Goal: Task Accomplishment & Management: Manage account settings

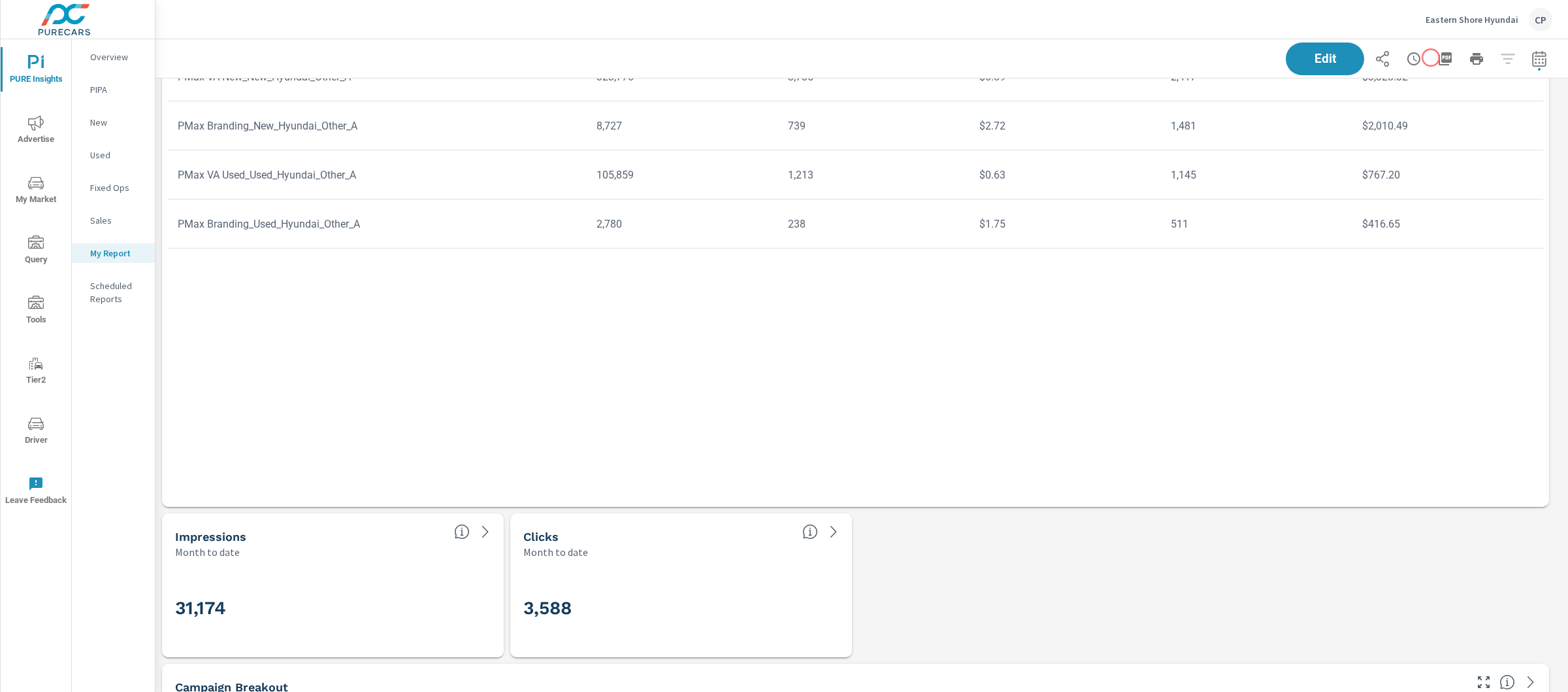
scroll to position [5294, 1426]
click at [1439, 57] on icon "button" at bounding box center [1445, 59] width 13 height 13
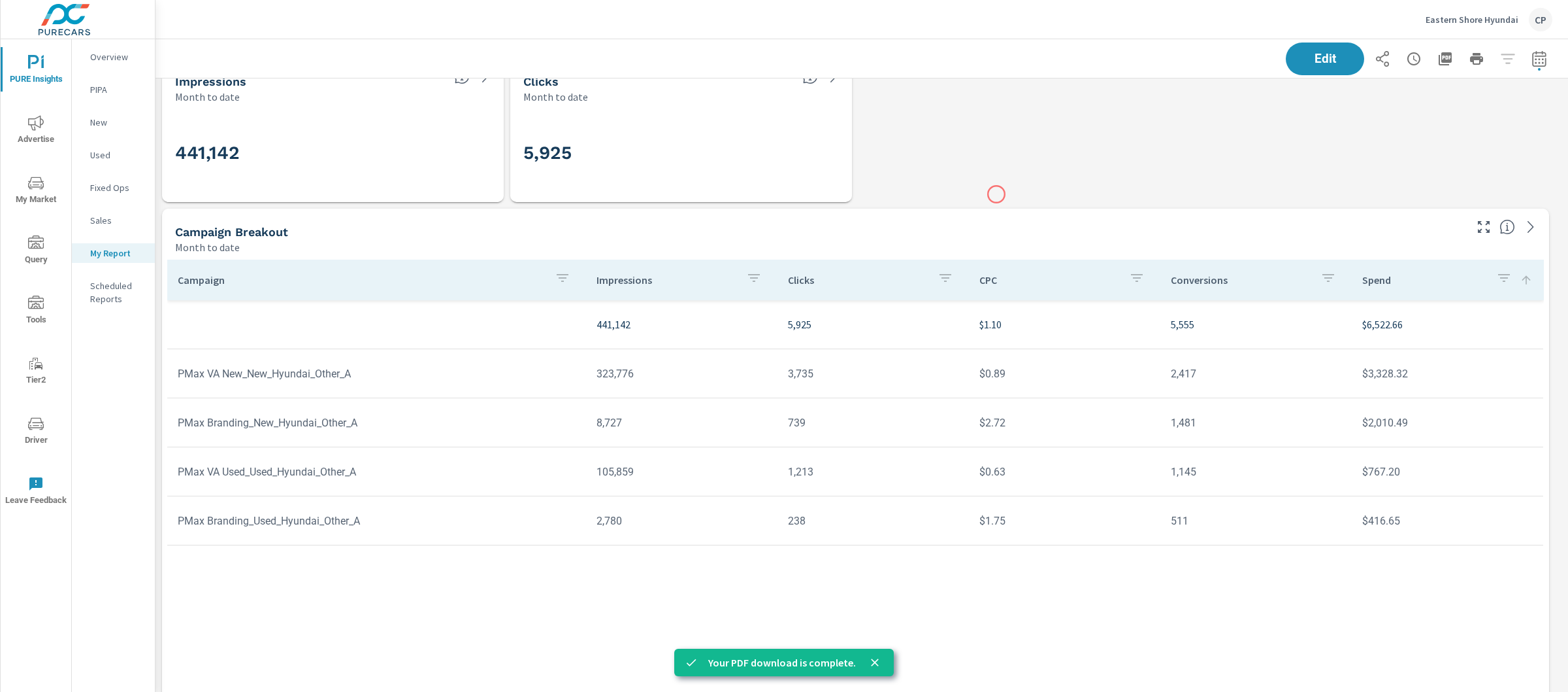
scroll to position [1777, 0]
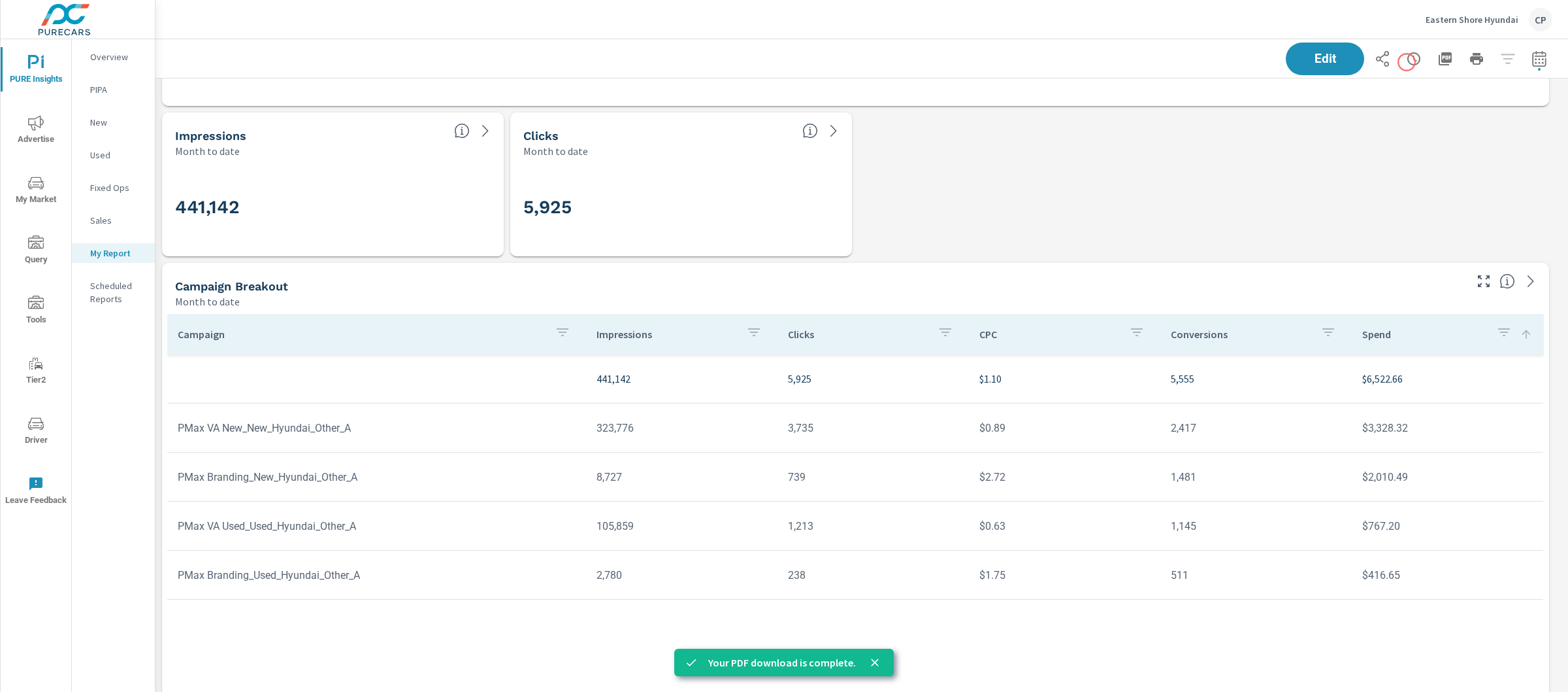
click at [1406, 62] on icon "button" at bounding box center [1414, 59] width 16 height 16
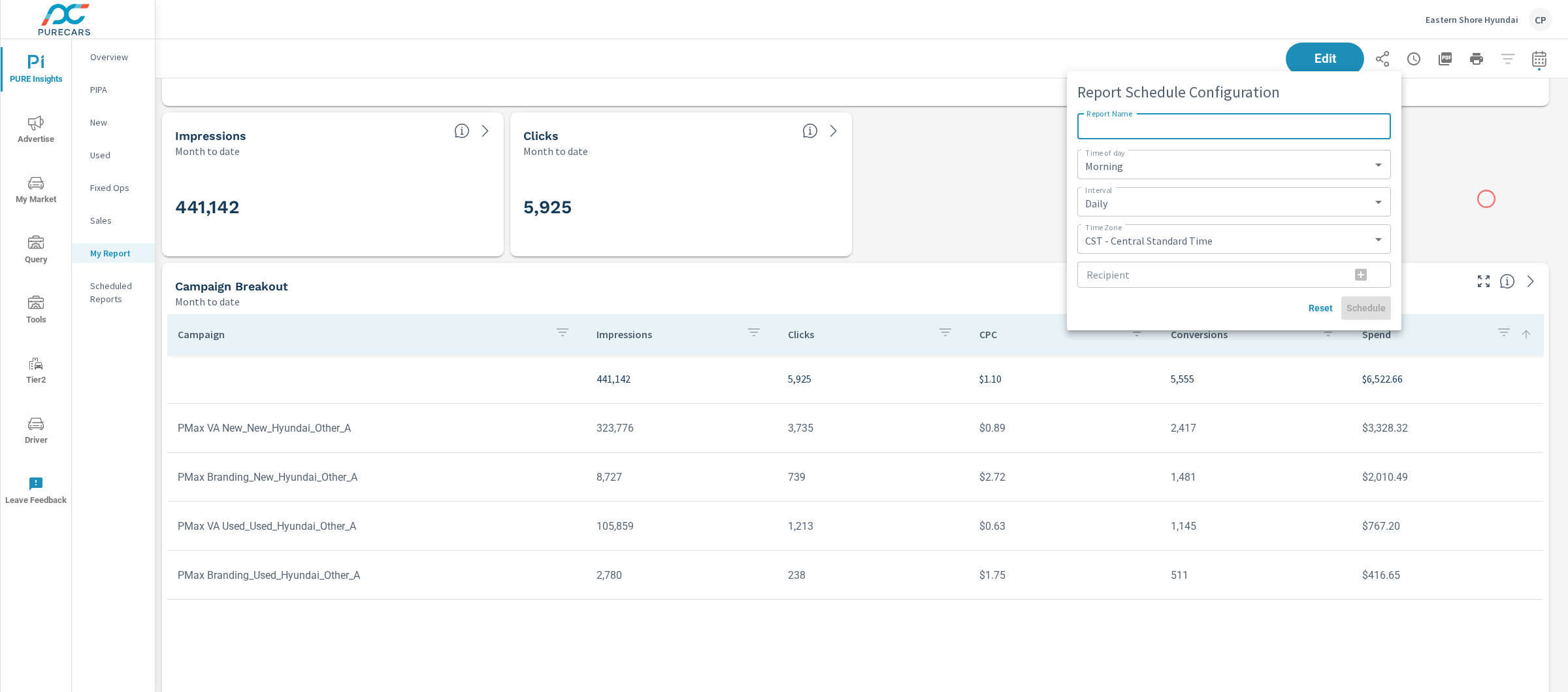
click at [1492, 189] on div at bounding box center [784, 346] width 1568 height 692
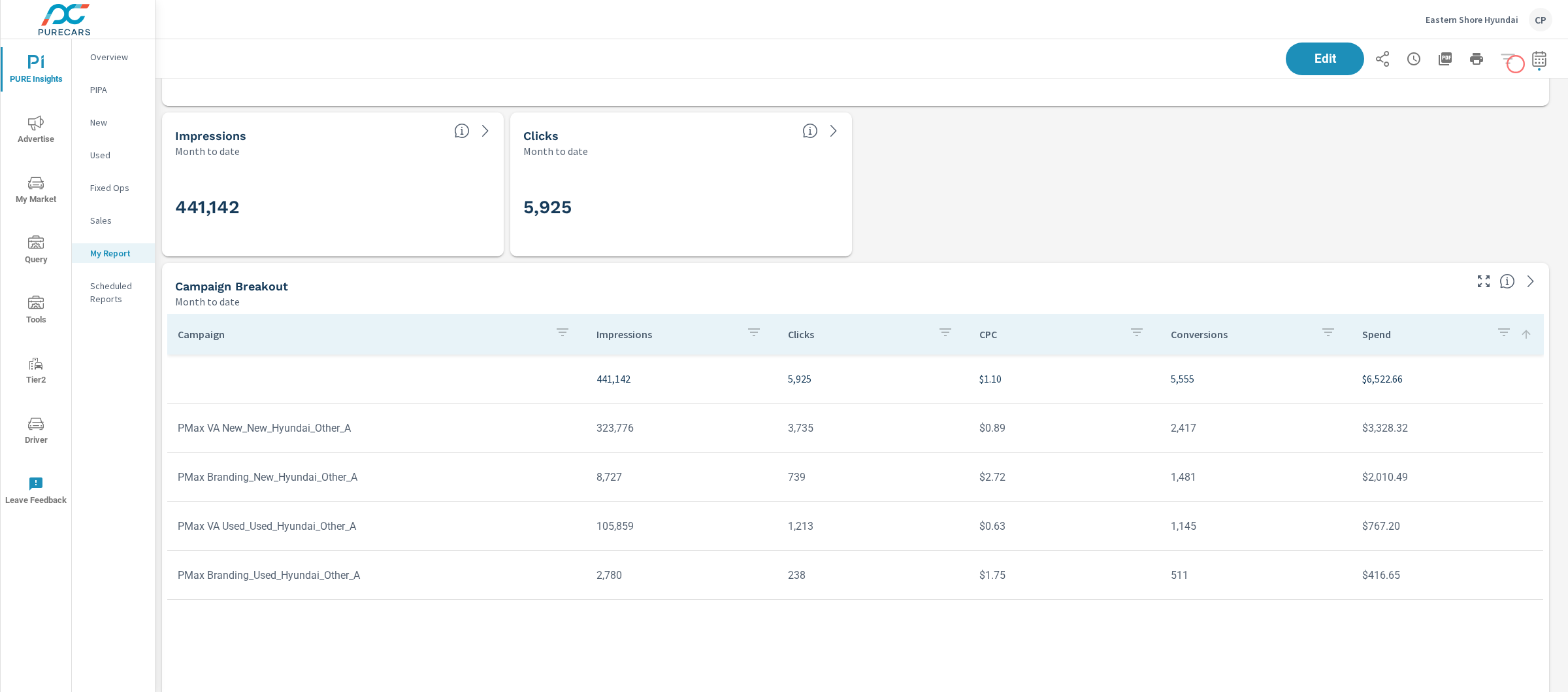
click at [1531, 62] on icon "button" at bounding box center [1539, 59] width 16 height 16
click at [1433, 100] on select "Custom [DATE] Last week Last 7 days Last 14 days Last 30 days Last 45 days Last…" at bounding box center [1422, 113] width 131 height 26
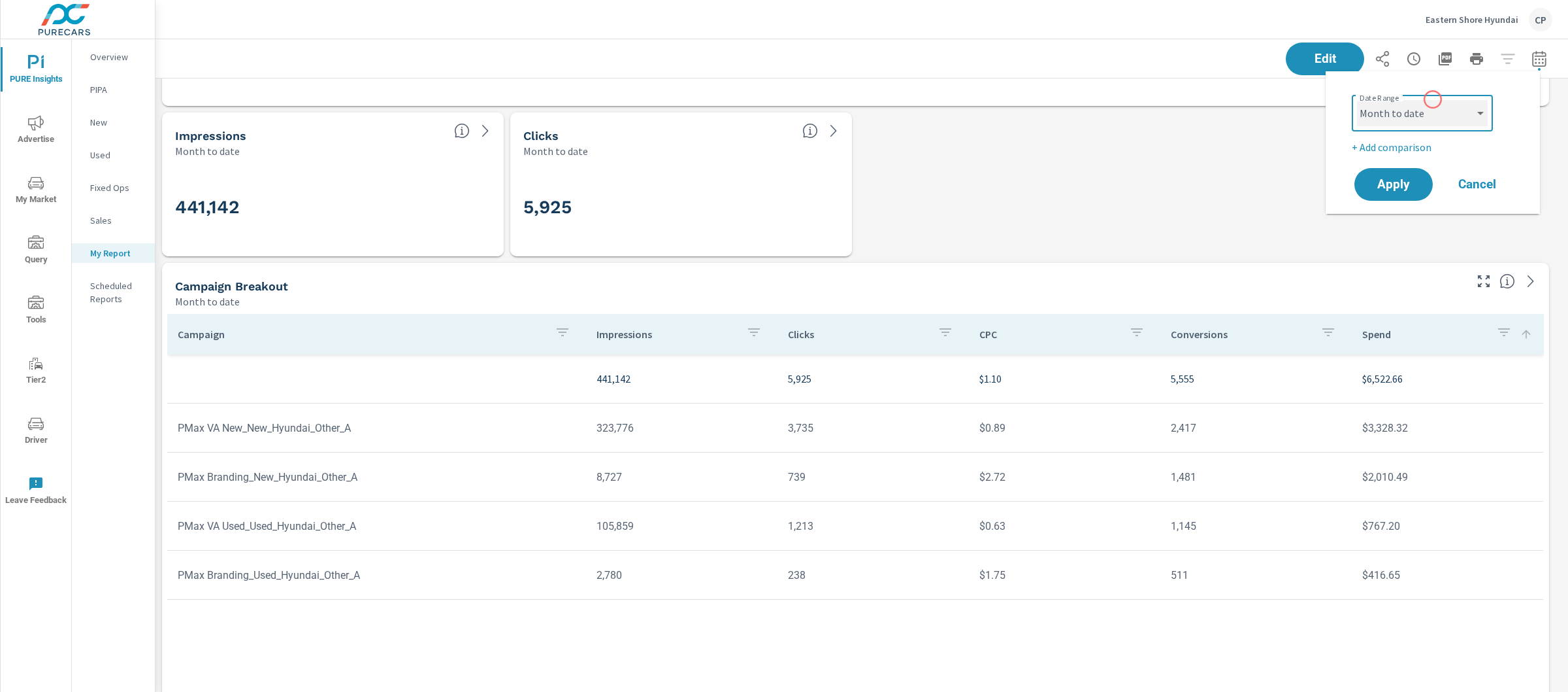
select select "Last month"
click at [1404, 179] on span "Apply" at bounding box center [1393, 185] width 53 height 13
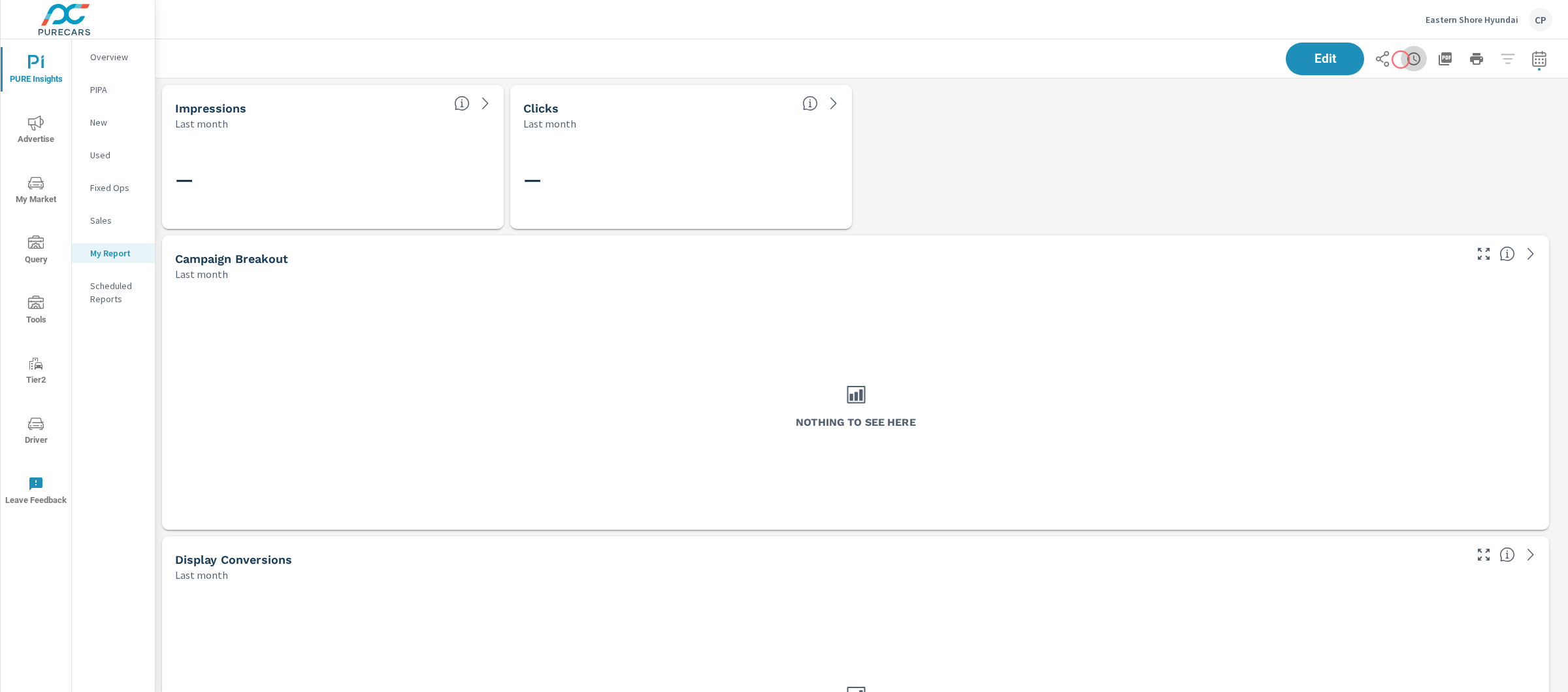
click at [1406, 60] on icon "button" at bounding box center [1414, 59] width 16 height 16
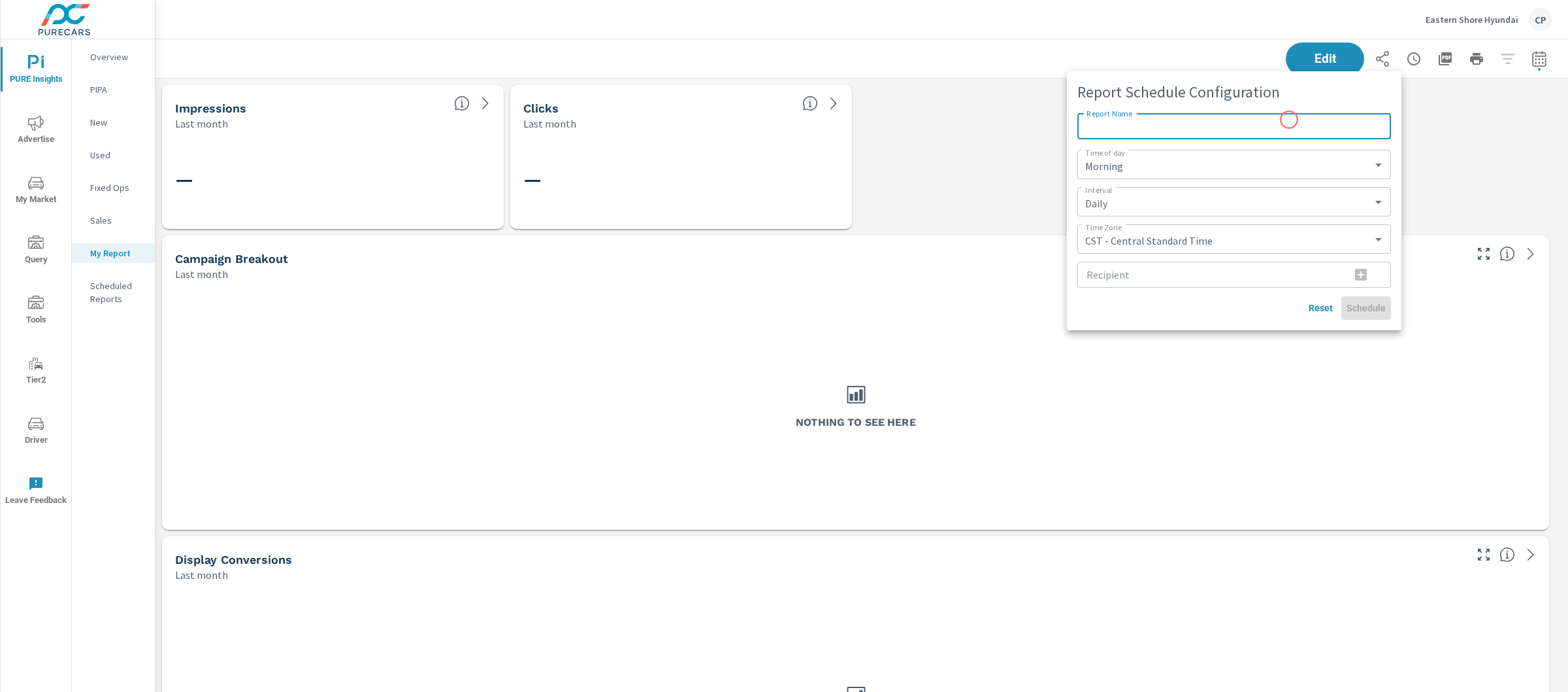
click at [1275, 114] on input "Report Name" at bounding box center [1234, 126] width 314 height 26
type input "e"
type input "Eastern Shore Hyundai - Monthly Reporting"
click at [1192, 157] on select "Morning Afternoon Evening" at bounding box center [1235, 164] width 303 height 19
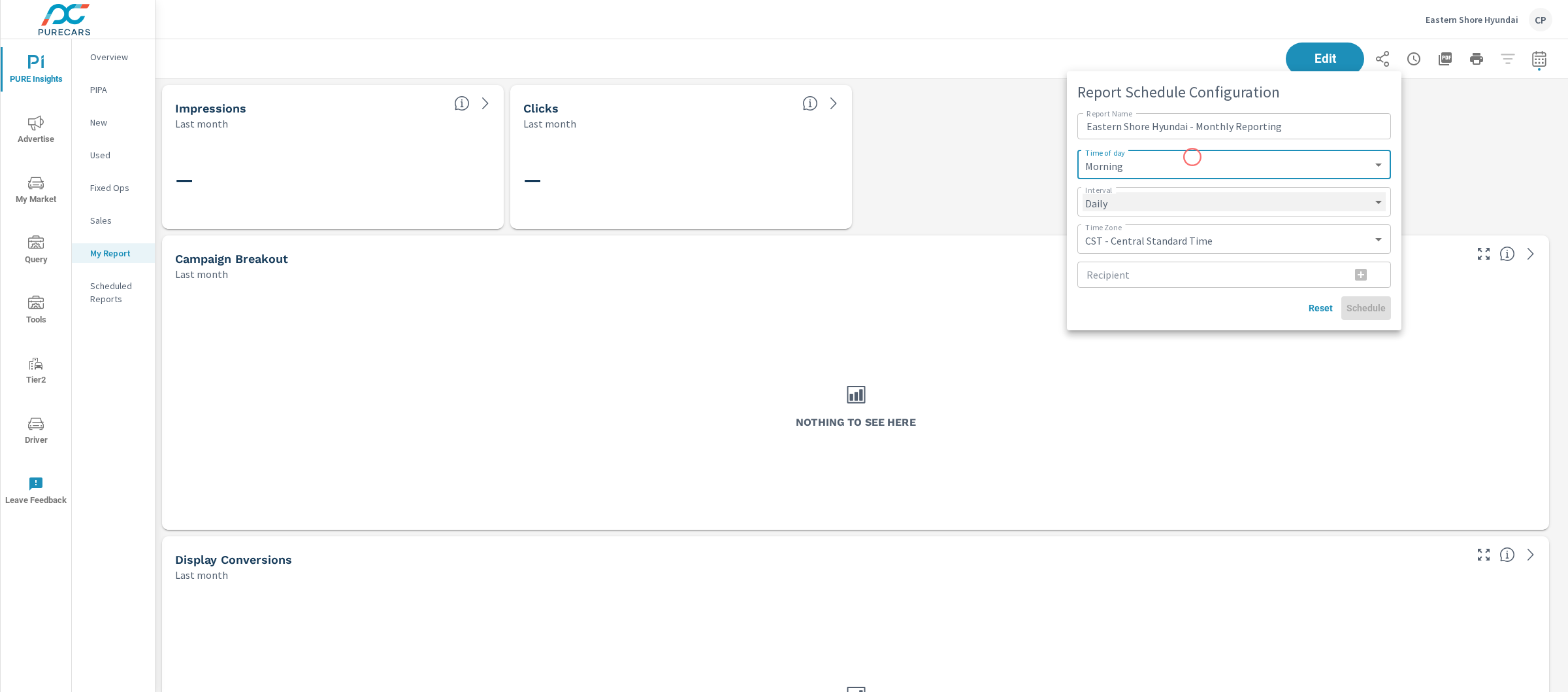
click at [1165, 195] on select "Daily Weekly Monthly" at bounding box center [1235, 202] width 303 height 19
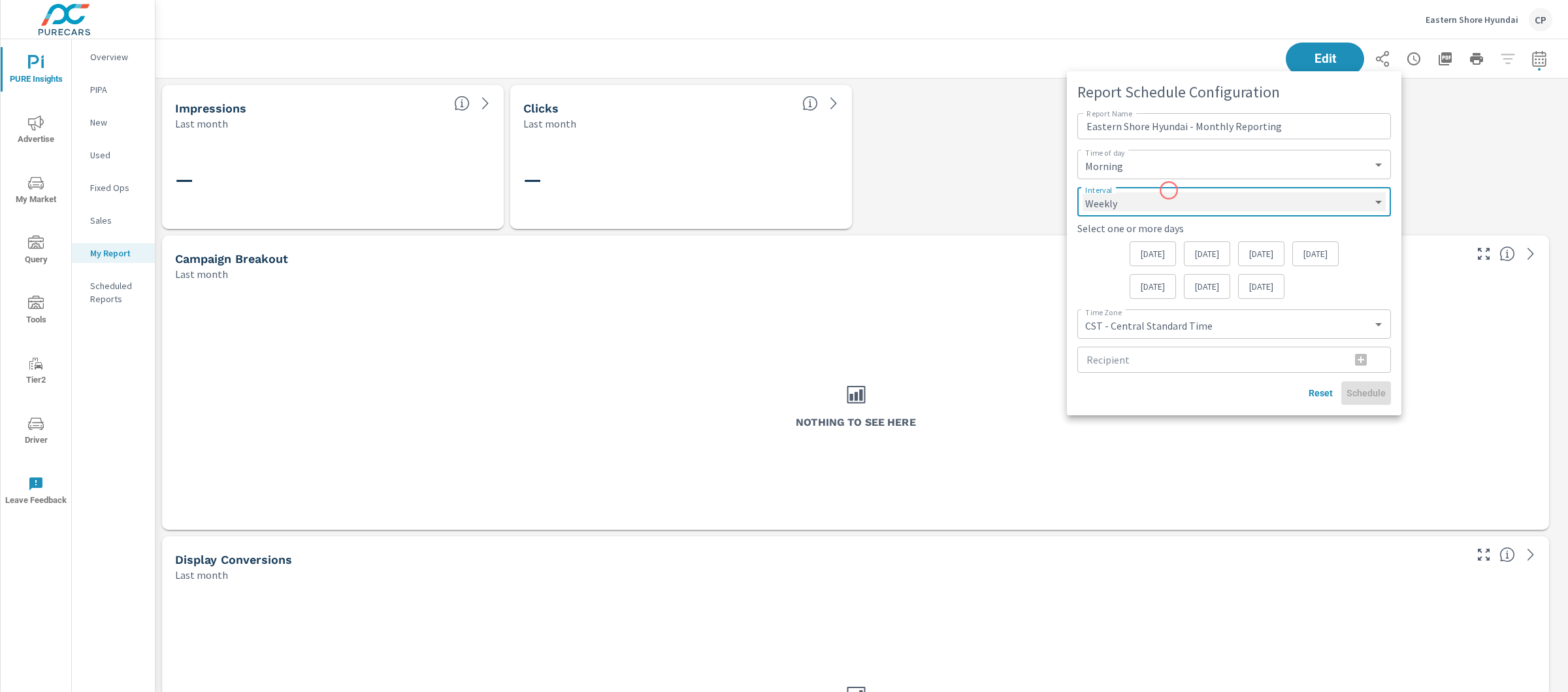
click at [1154, 203] on select "Daily Weekly Monthly" at bounding box center [1235, 202] width 303 height 19
select select "Monthly"
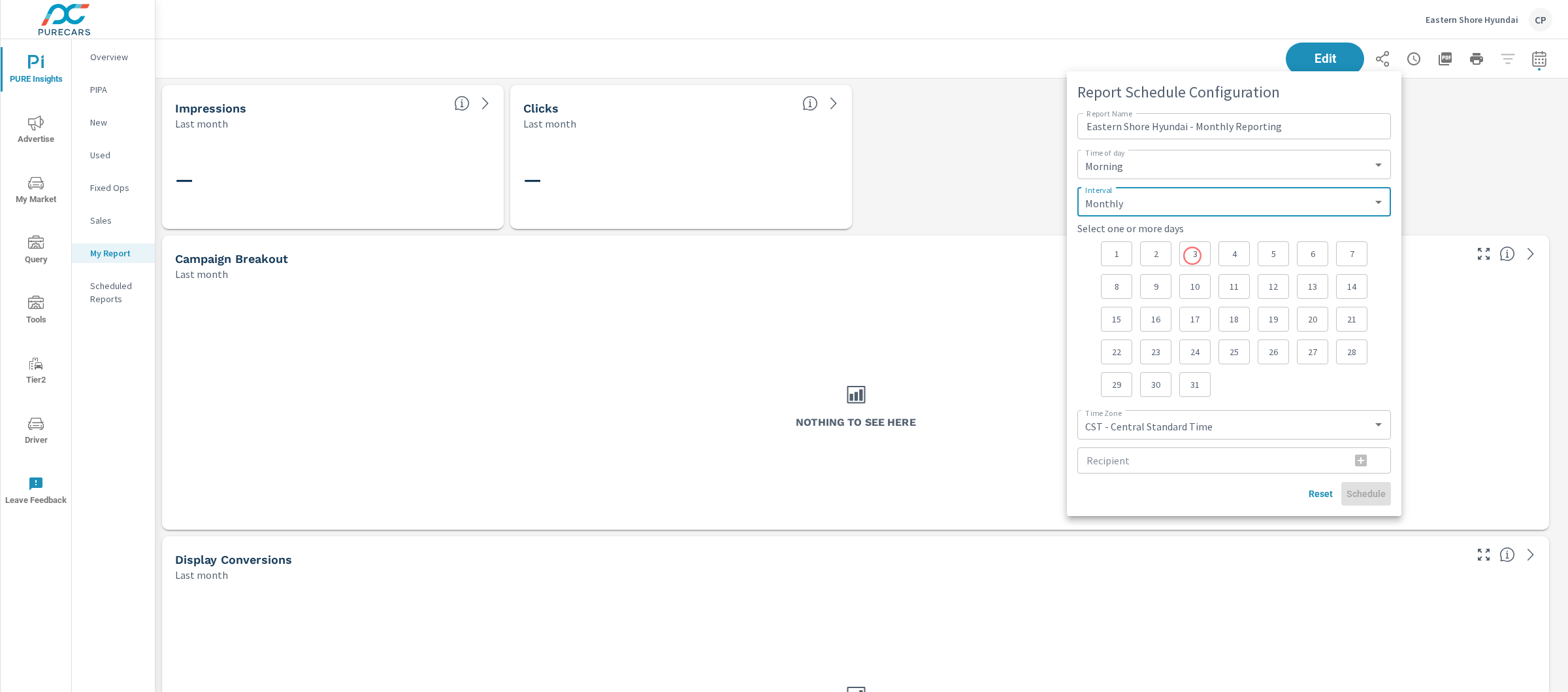
click at [1192, 256] on p "3" at bounding box center [1195, 253] width 10 height 13
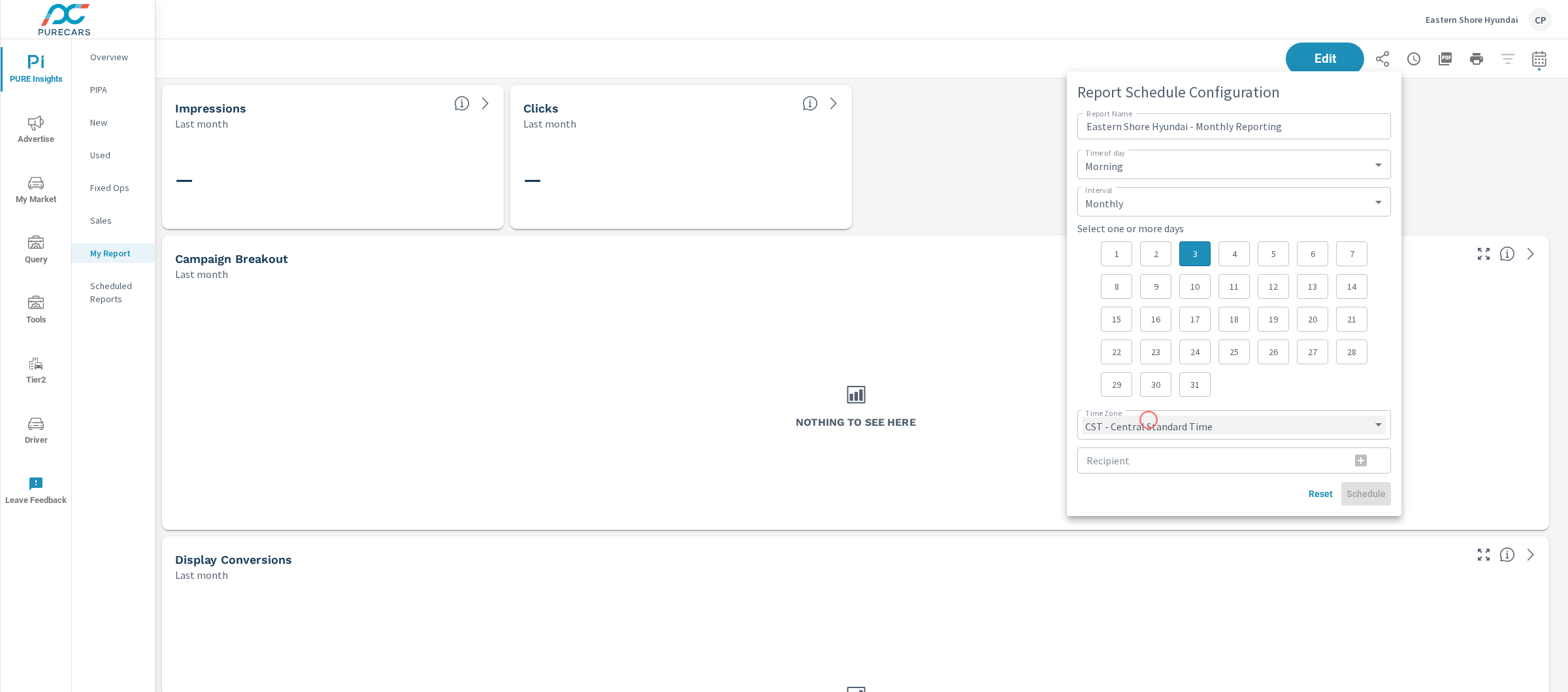
click at [1149, 419] on select "CST - Central Standard Time CDT - Central Daylight Time EST - Eastern Standard …" at bounding box center [1235, 425] width 303 height 19
select select "EST"
click at [1143, 466] on input "Recipient" at bounding box center [1208, 460] width 263 height 26
click at [1167, 458] on input "Recipient" at bounding box center [1208, 460] width 263 height 26
click at [1158, 462] on input "Recipient" at bounding box center [1208, 460] width 263 height 26
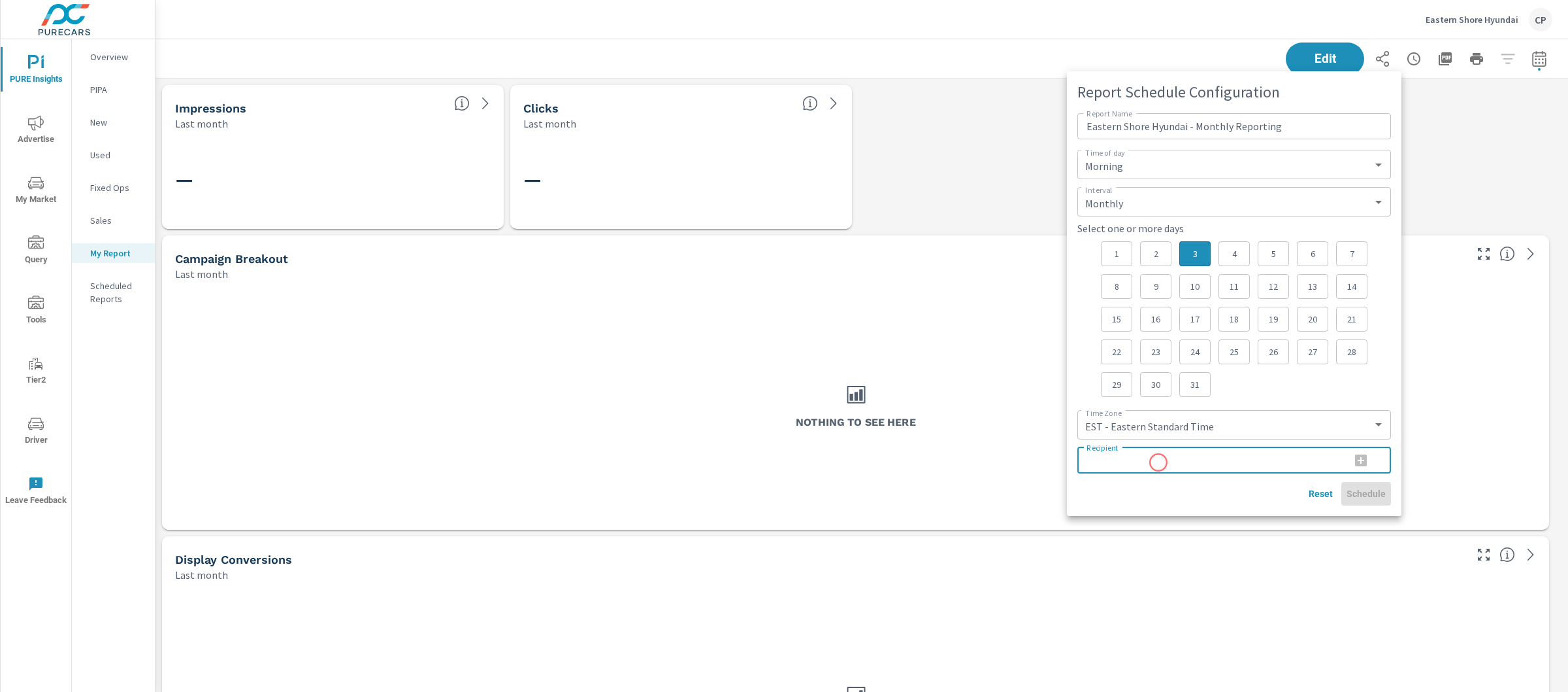
paste input "[EMAIL_ADDRESS][DOMAIN_NAME]"
type input "[EMAIL_ADDRESS][DOMAIN_NAME]"
click at [1358, 456] on icon "button" at bounding box center [1361, 460] width 12 height 12
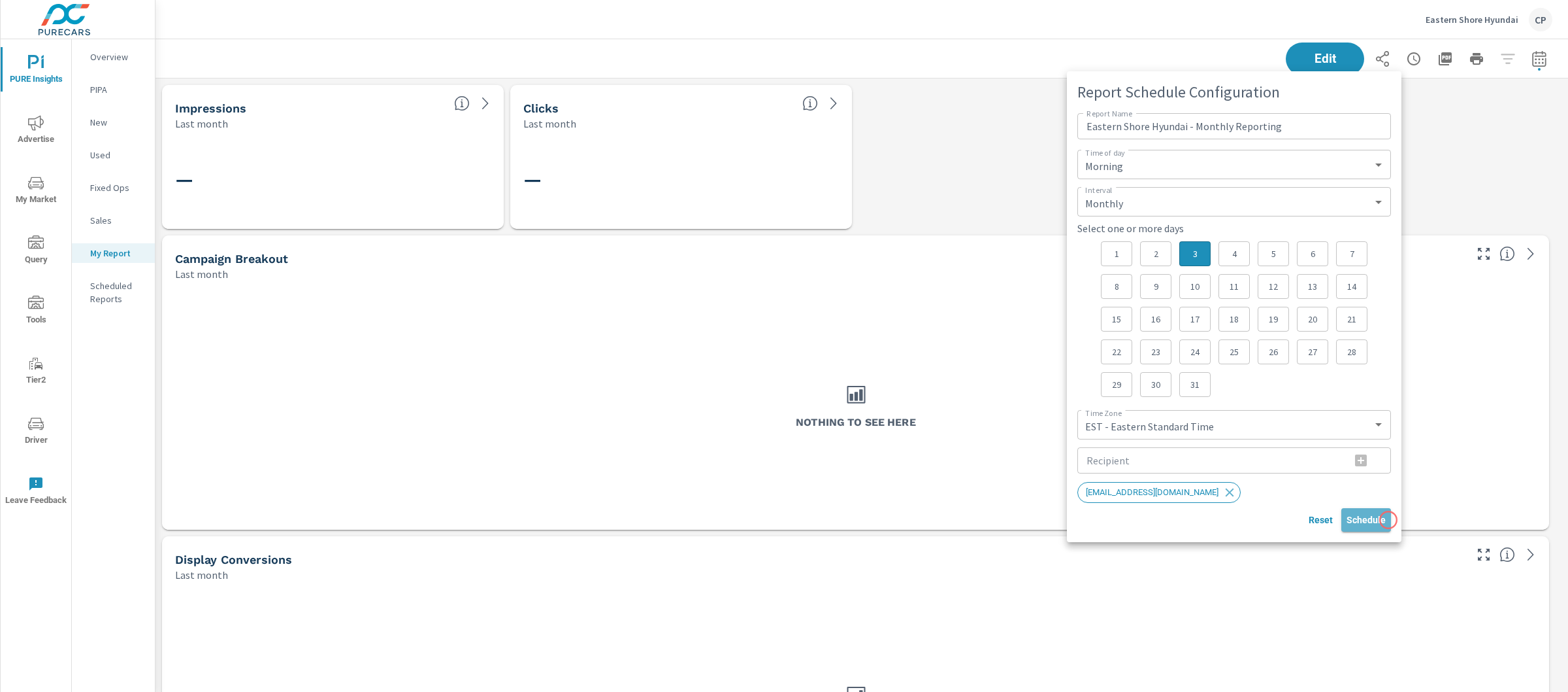
click at [1389, 520] on button "Schedule" at bounding box center [1366, 520] width 50 height 24
select select "Daily"
select select "CST"
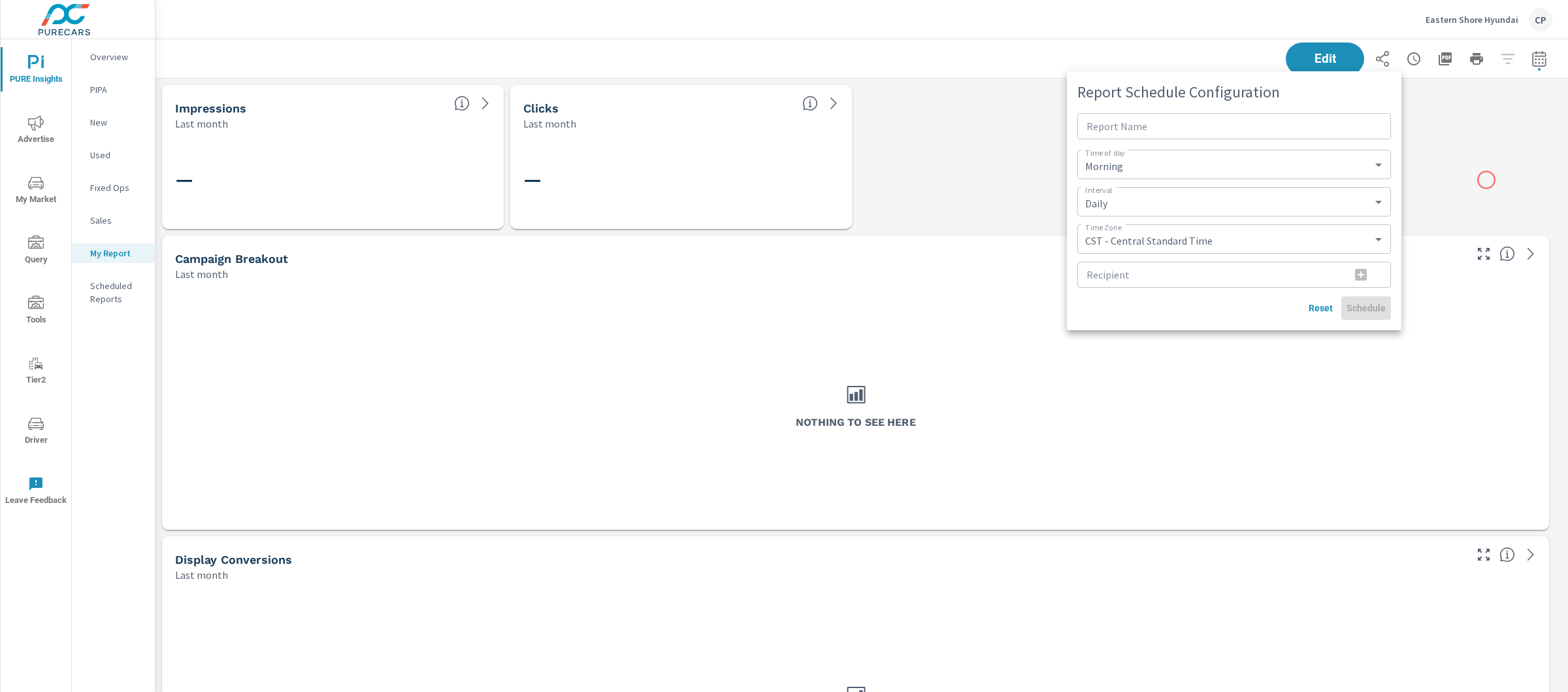
click at [1486, 180] on div at bounding box center [784, 346] width 1568 height 692
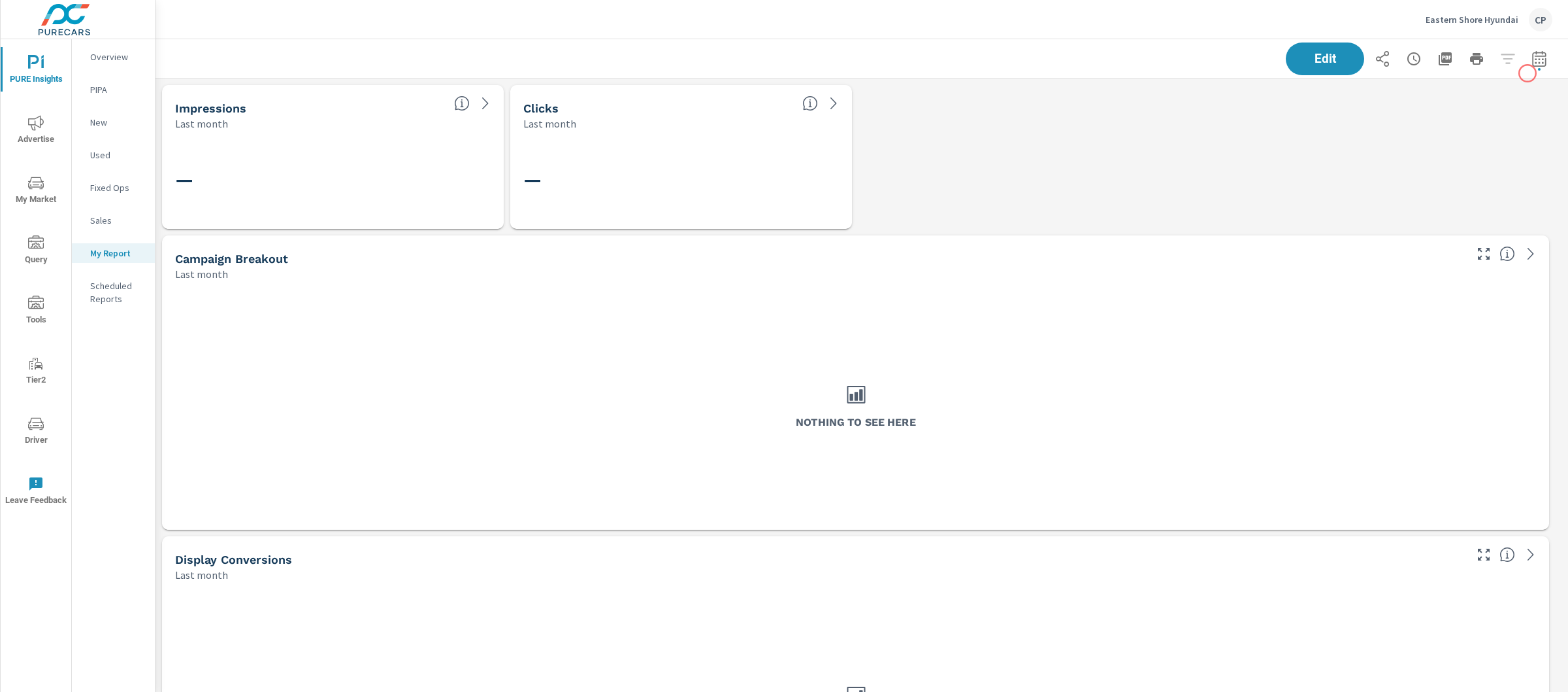
click at [1535, 63] on icon "button" at bounding box center [1539, 60] width 9 height 6
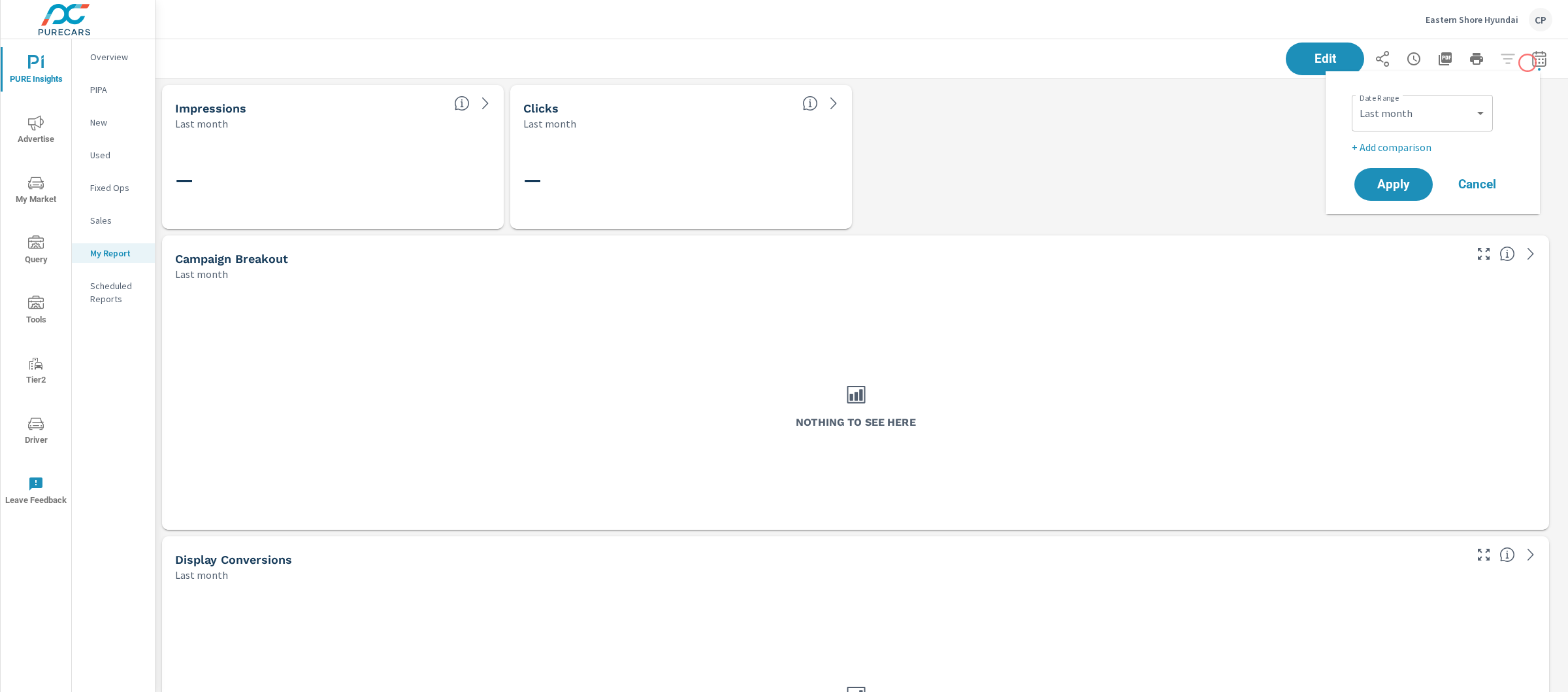
scroll to position [5294, 1426]
click at [1413, 86] on div "Date Range Custom [DATE] Last week Last 7 days Last 14 days Last 30 days Last 4…" at bounding box center [1432, 142] width 183 height 122
click at [1413, 106] on select "Custom [DATE] Last week Last 7 days Last 14 days Last 30 days Last 45 days Last…" at bounding box center [1422, 113] width 131 height 26
click at [1412, 106] on select "Custom [DATE] Last week Last 7 days Last 14 days Last 30 days Last 45 days Last…" at bounding box center [1422, 113] width 131 height 26
select select "Month to date"
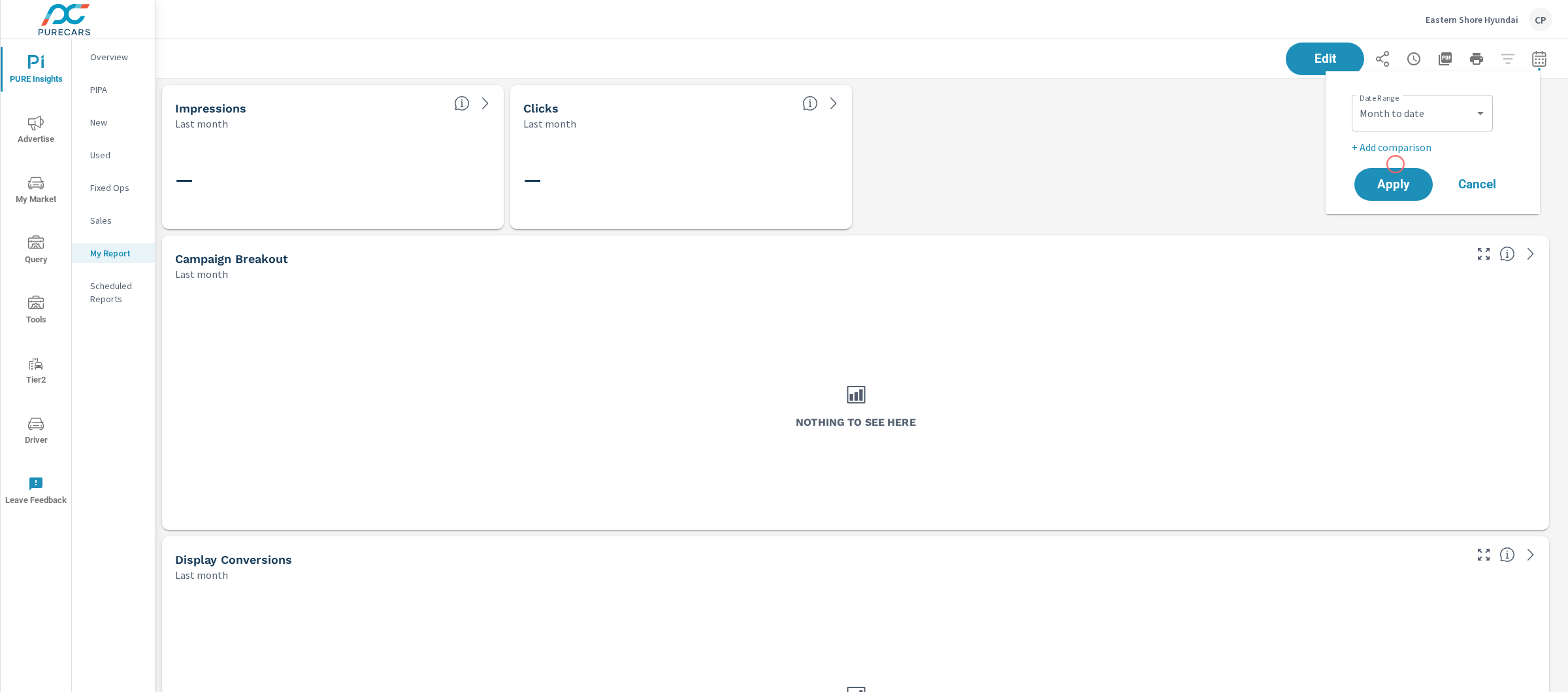
click at [1396, 164] on div "Date Range Custom [DATE] Last week Last 7 days Last 14 days Last 30 days Last 4…" at bounding box center [1432, 142] width 183 height 122
click at [1393, 180] on span "Apply" at bounding box center [1393, 185] width 53 height 13
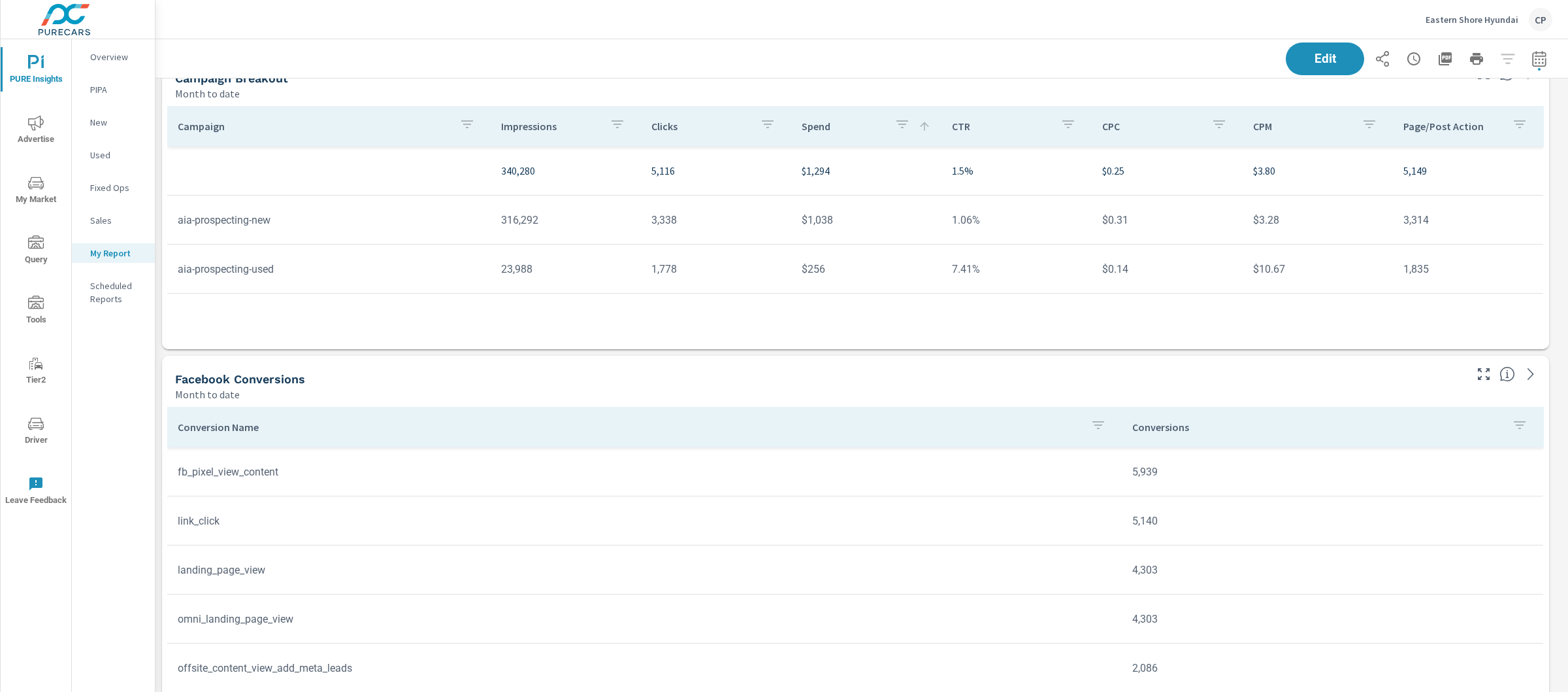
scroll to position [1293, 0]
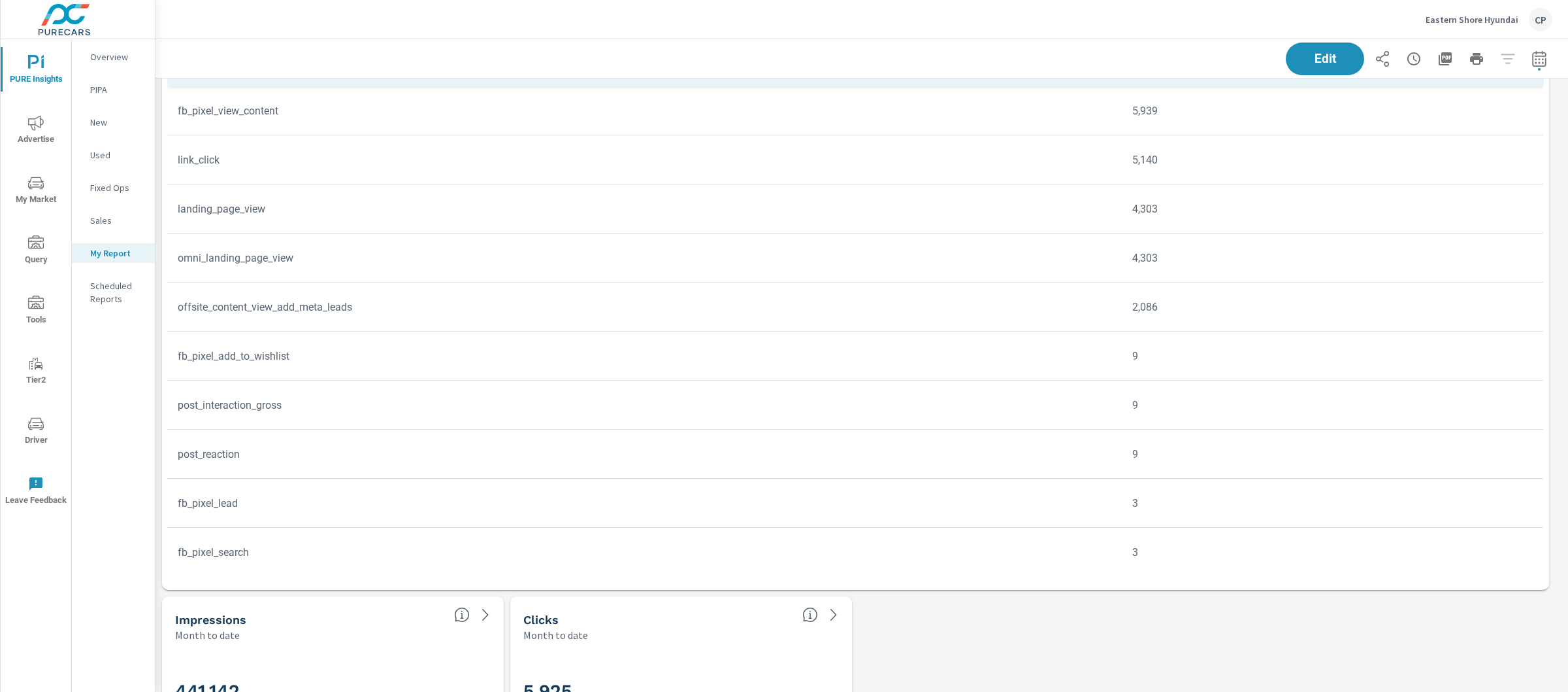
scroll to position [60, 0]
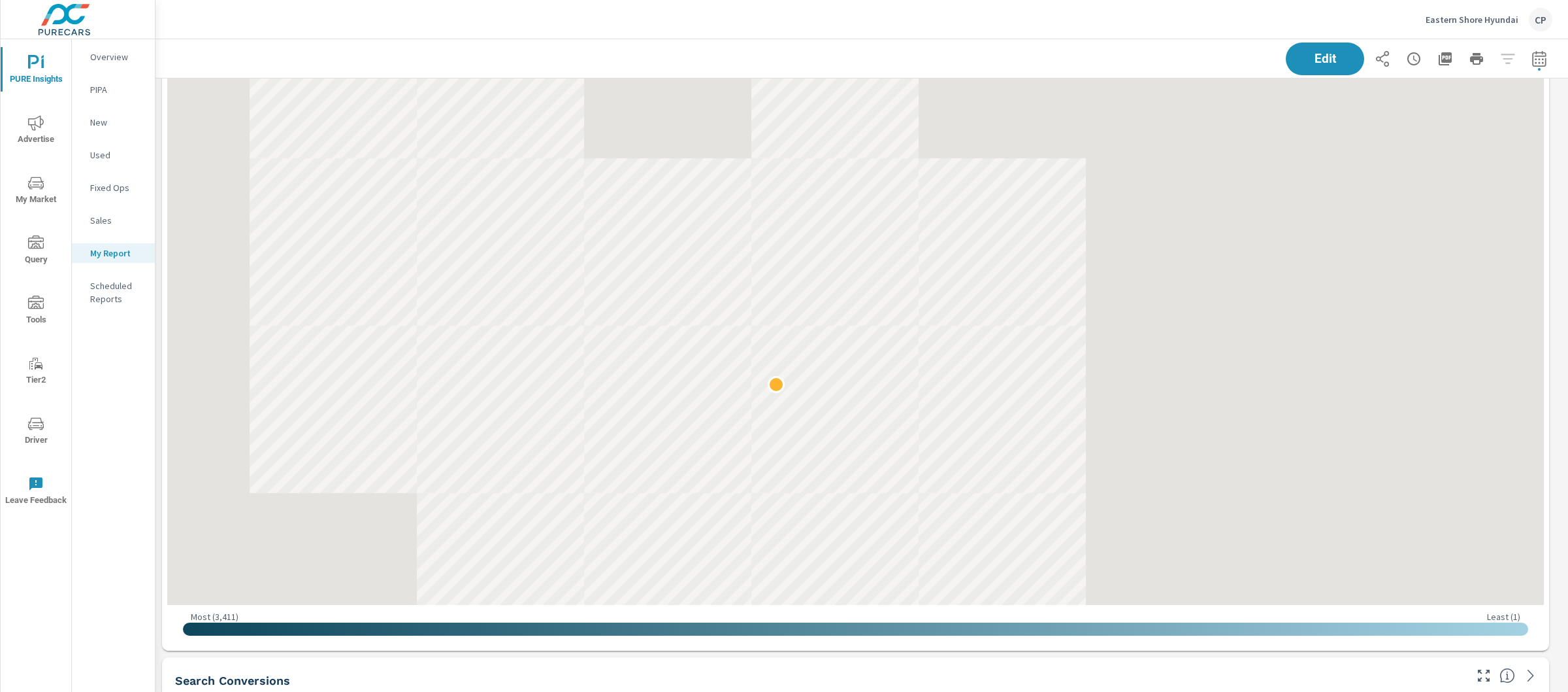
scroll to position [3585, 0]
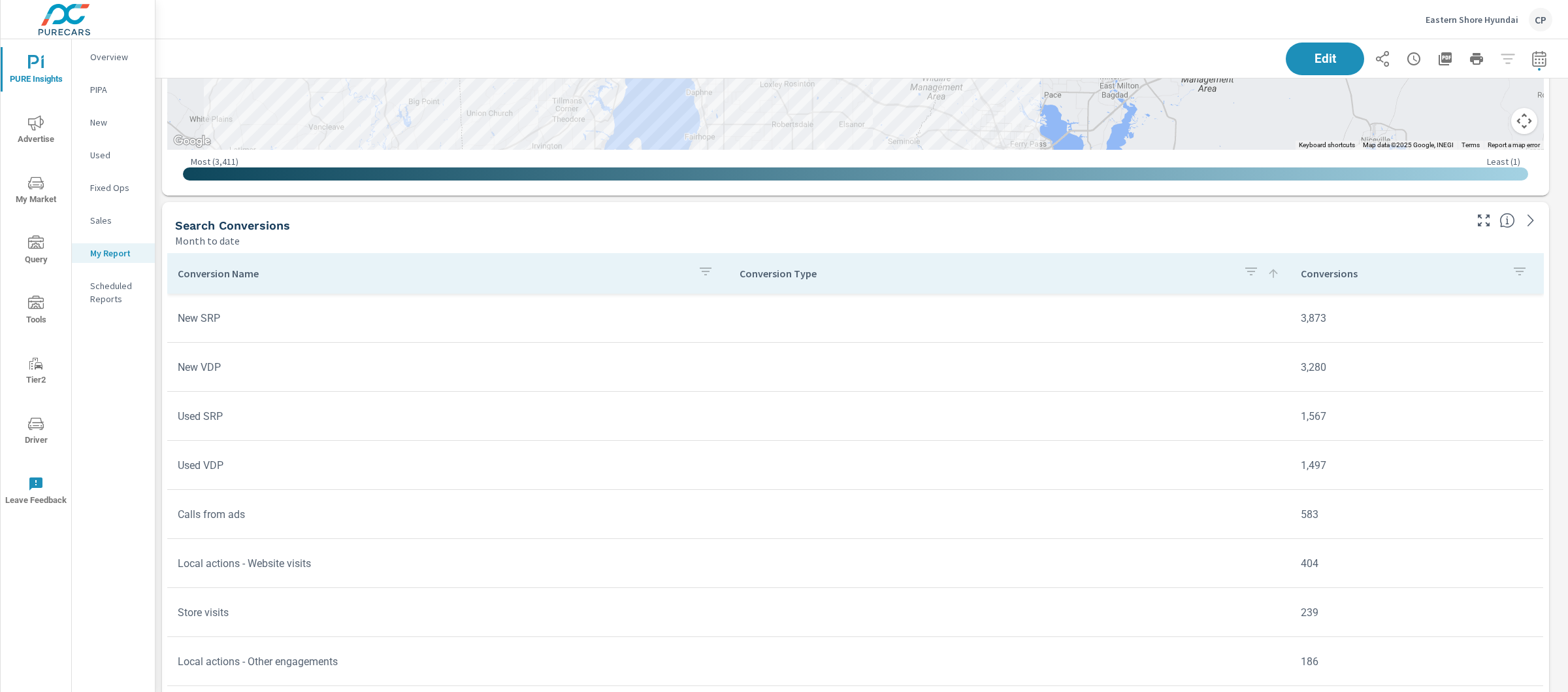
scroll to position [3752, 0]
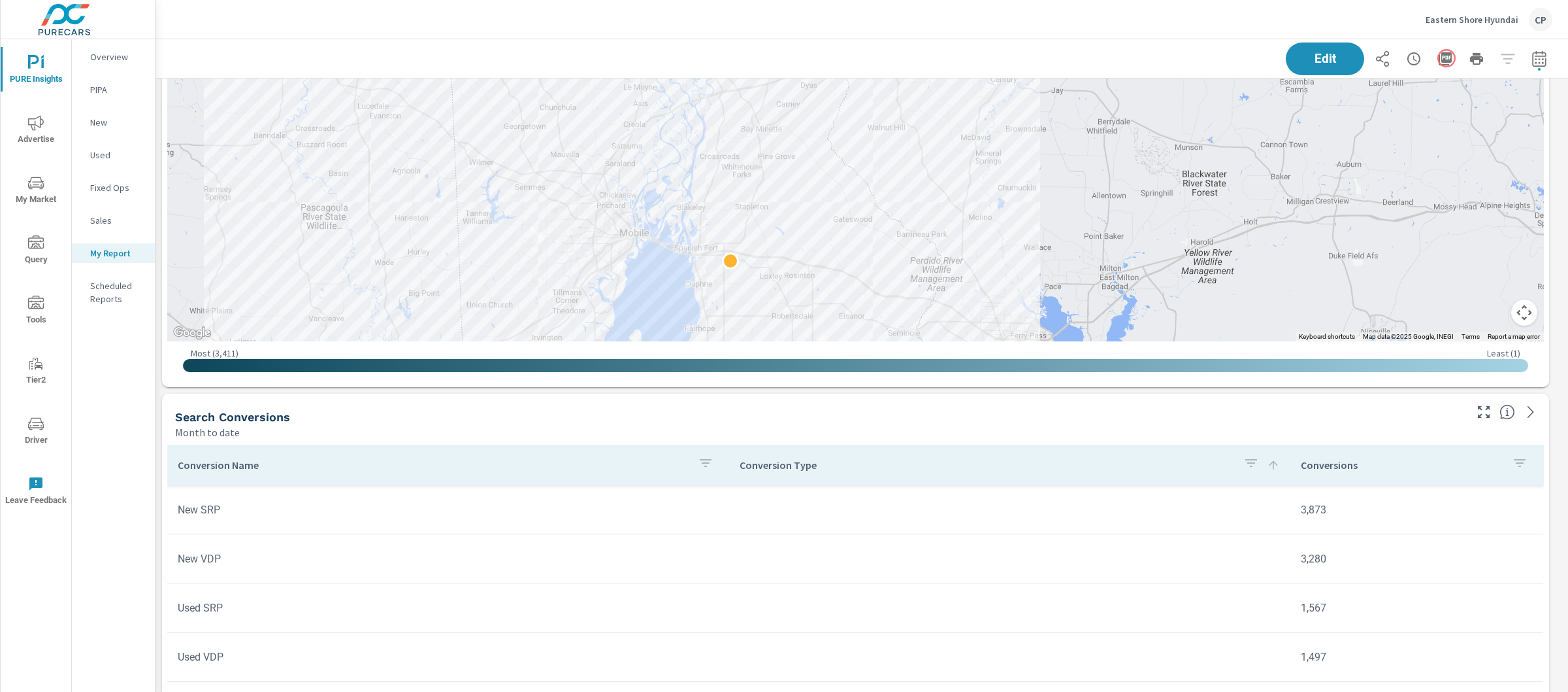
click at [1447, 58] on div "Edit" at bounding box center [1420, 58] width 267 height 33
click at [1442, 57] on button "button" at bounding box center [1445, 59] width 26 height 26
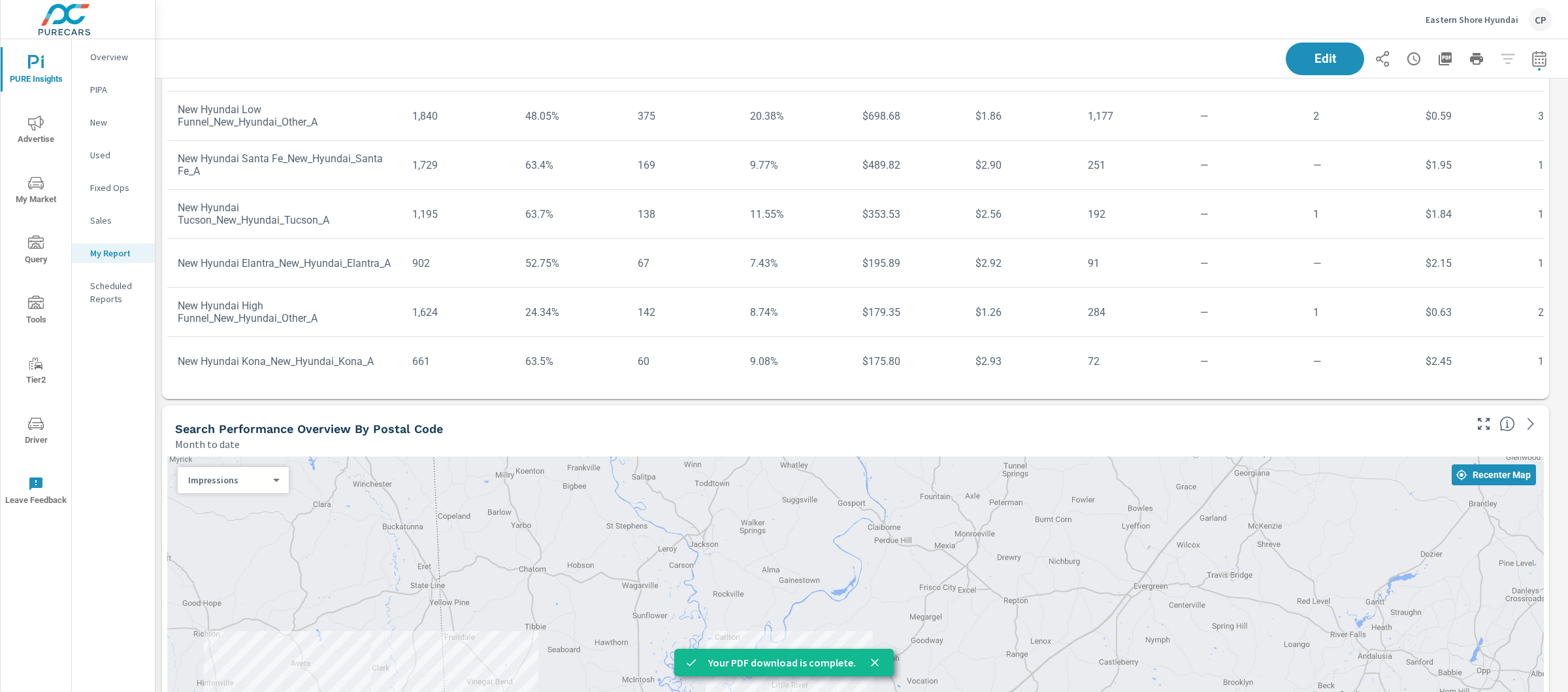
scroll to position [2897, 0]
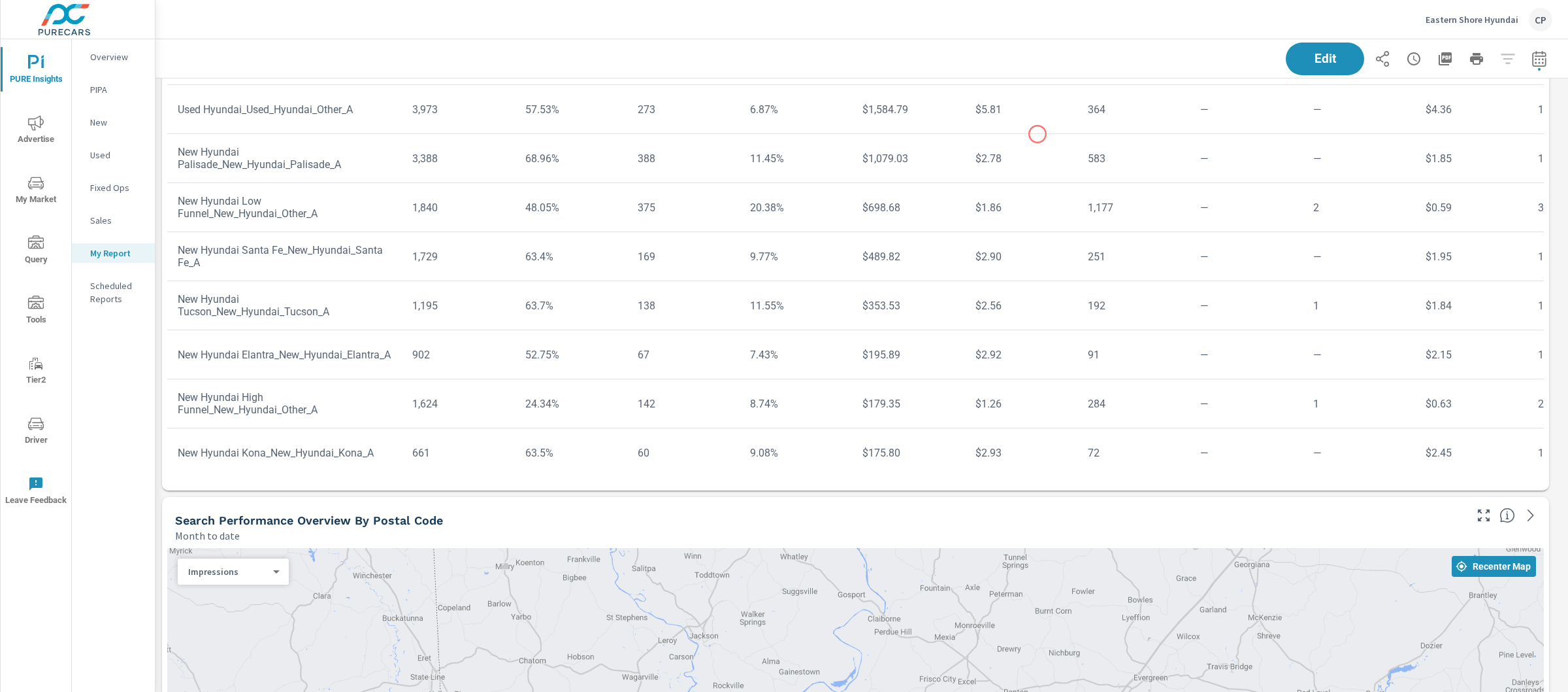
click at [1038, 134] on tr "New Hyundai Palisade_New_Hyundai_Palisade_A 3,388 68.96% 388 11.45% $1,079.03 $…" at bounding box center [1016, 159] width 1698 height 49
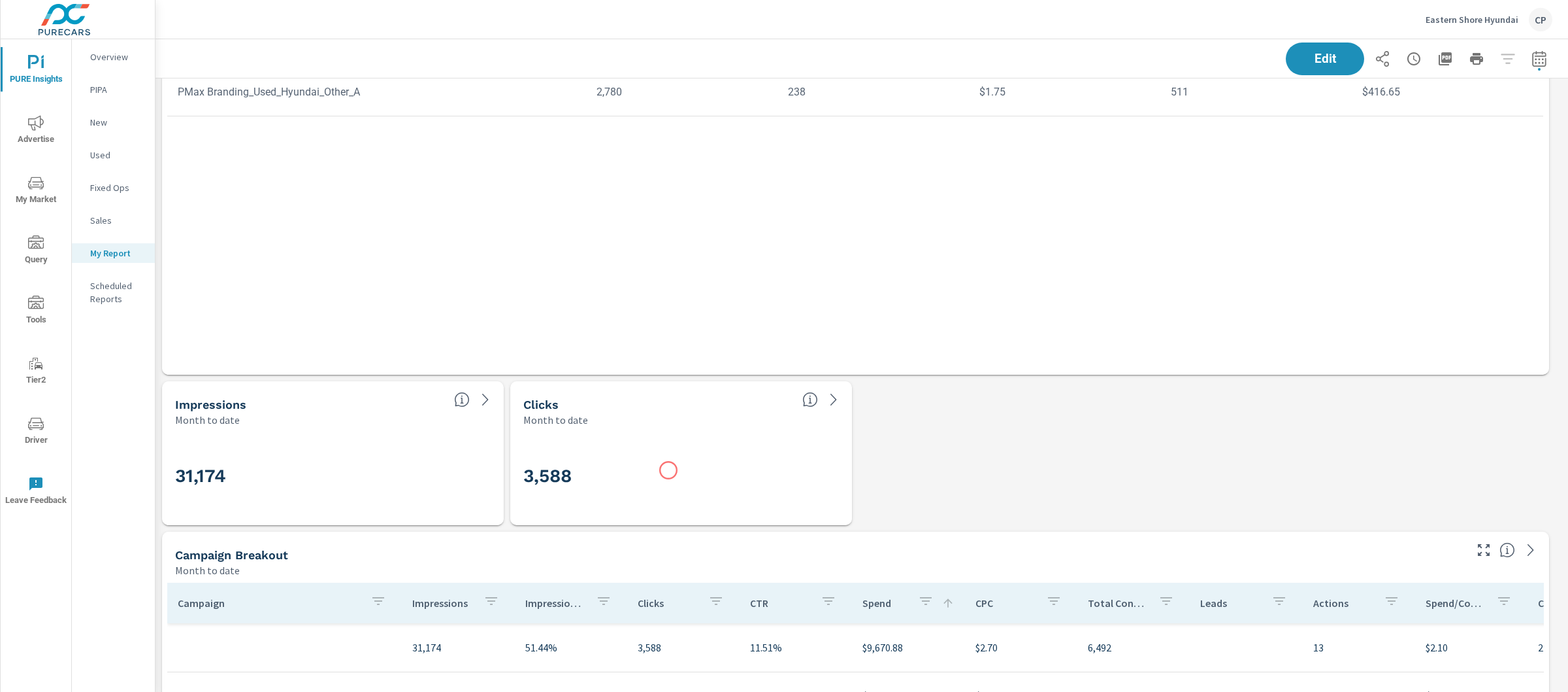
scroll to position [2440, 0]
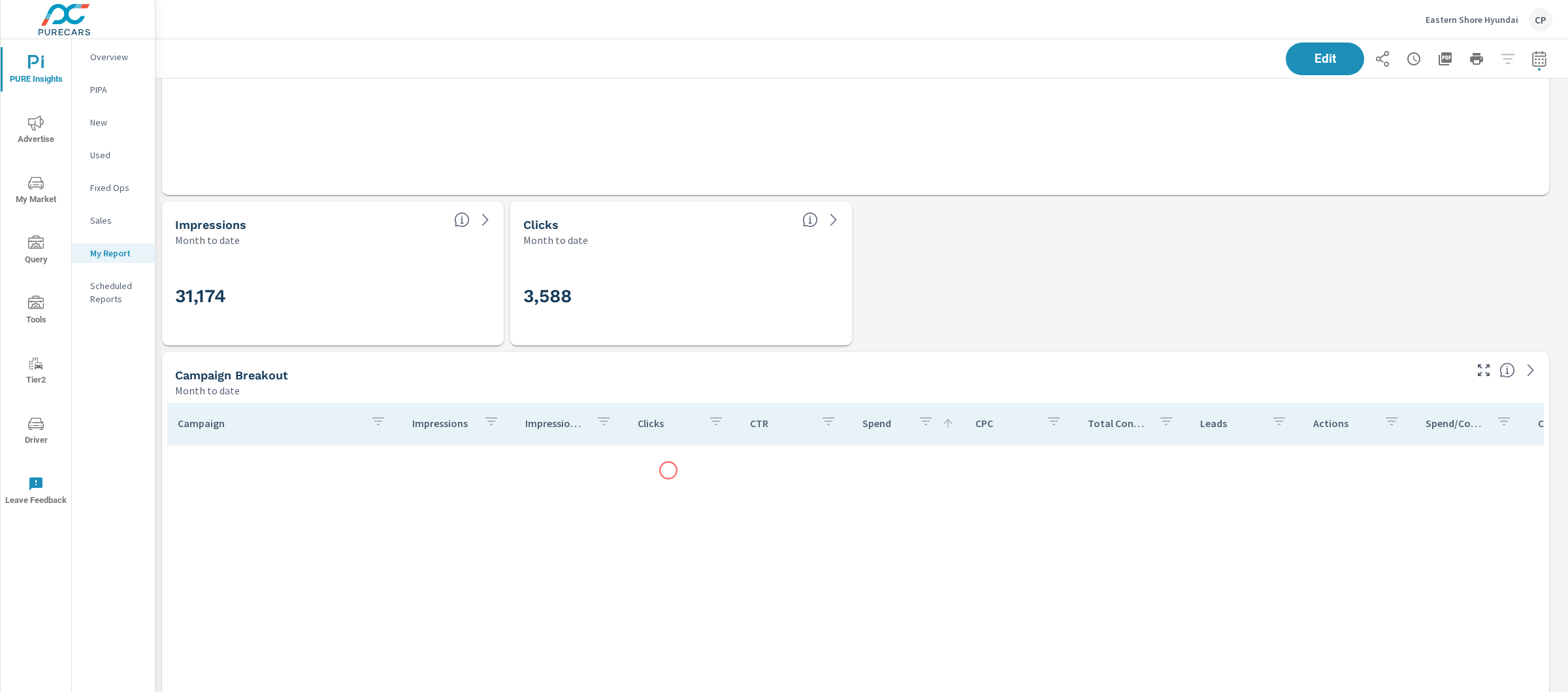
scroll to position [2135, 0]
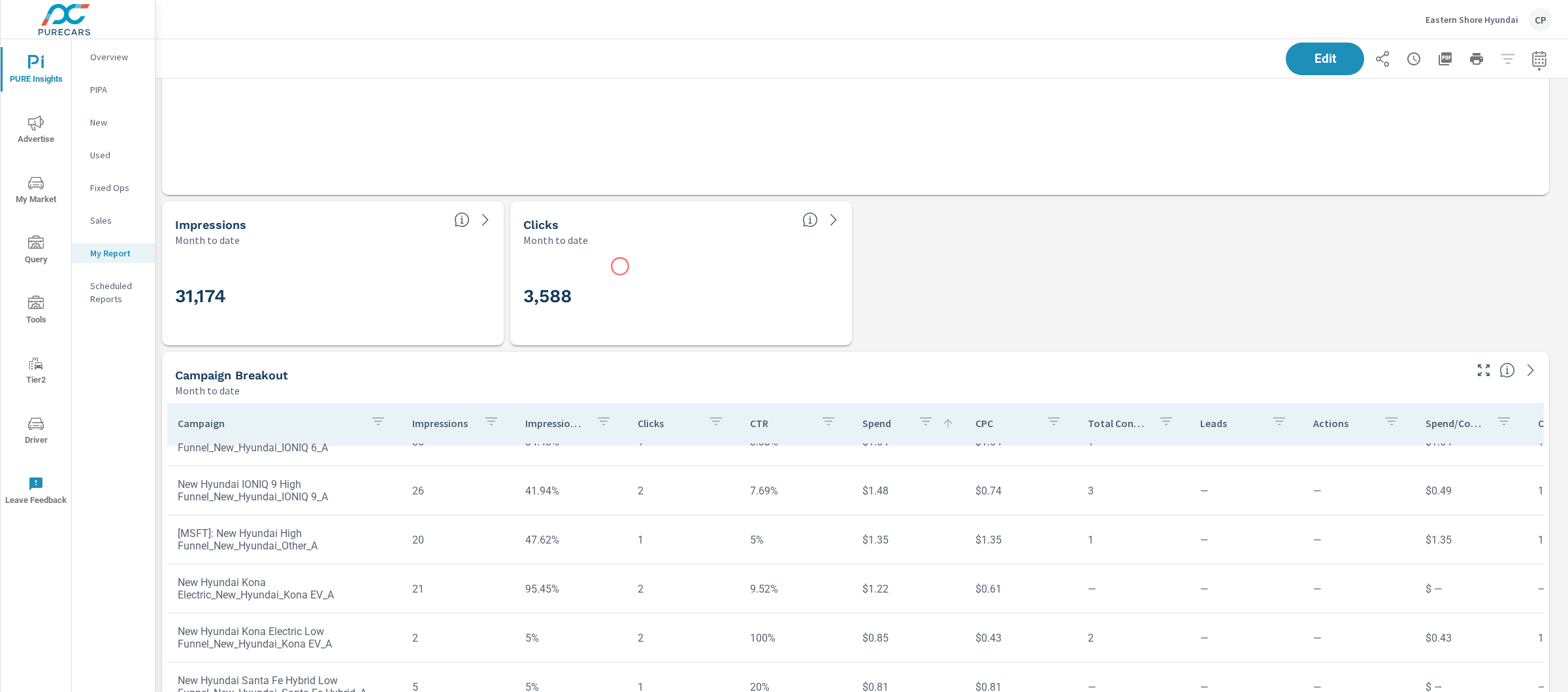
scroll to position [3693, 0]
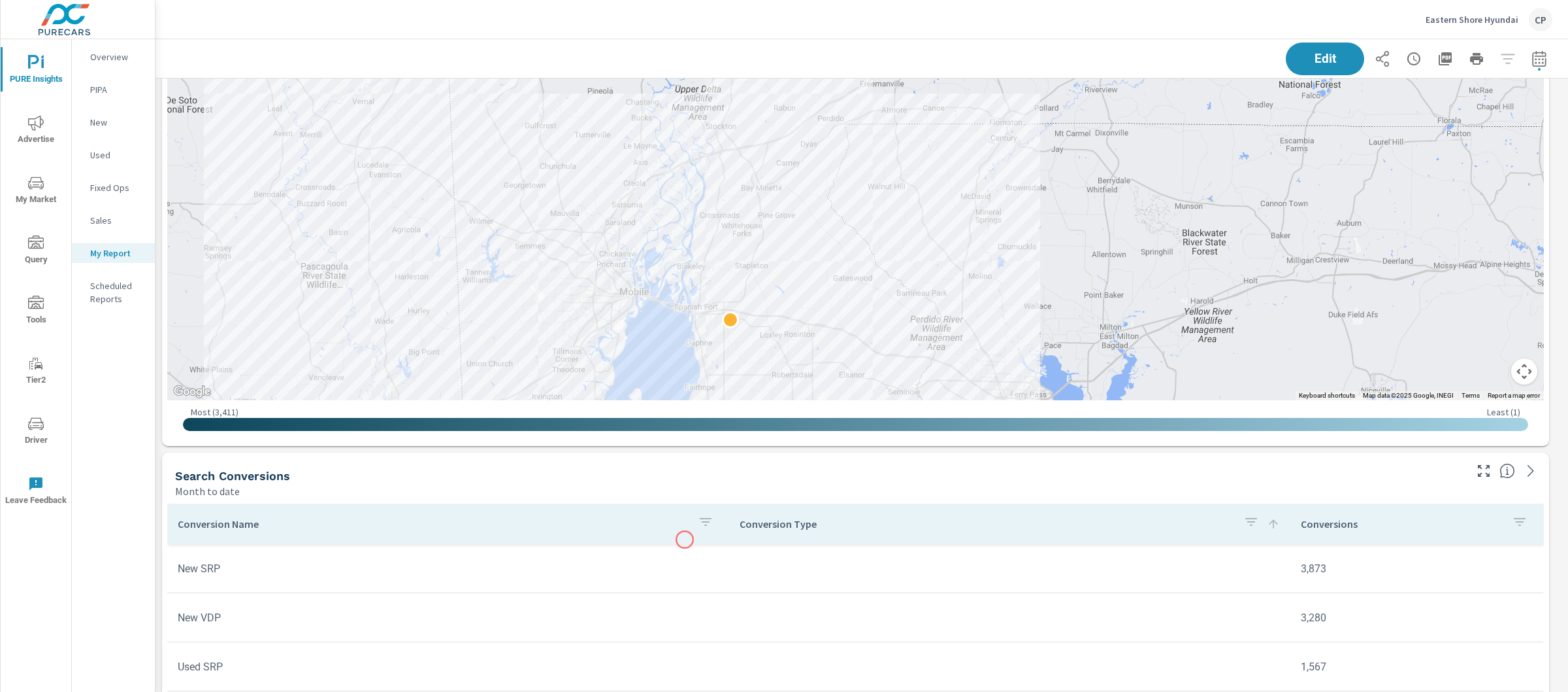
scroll to position [302, 0]
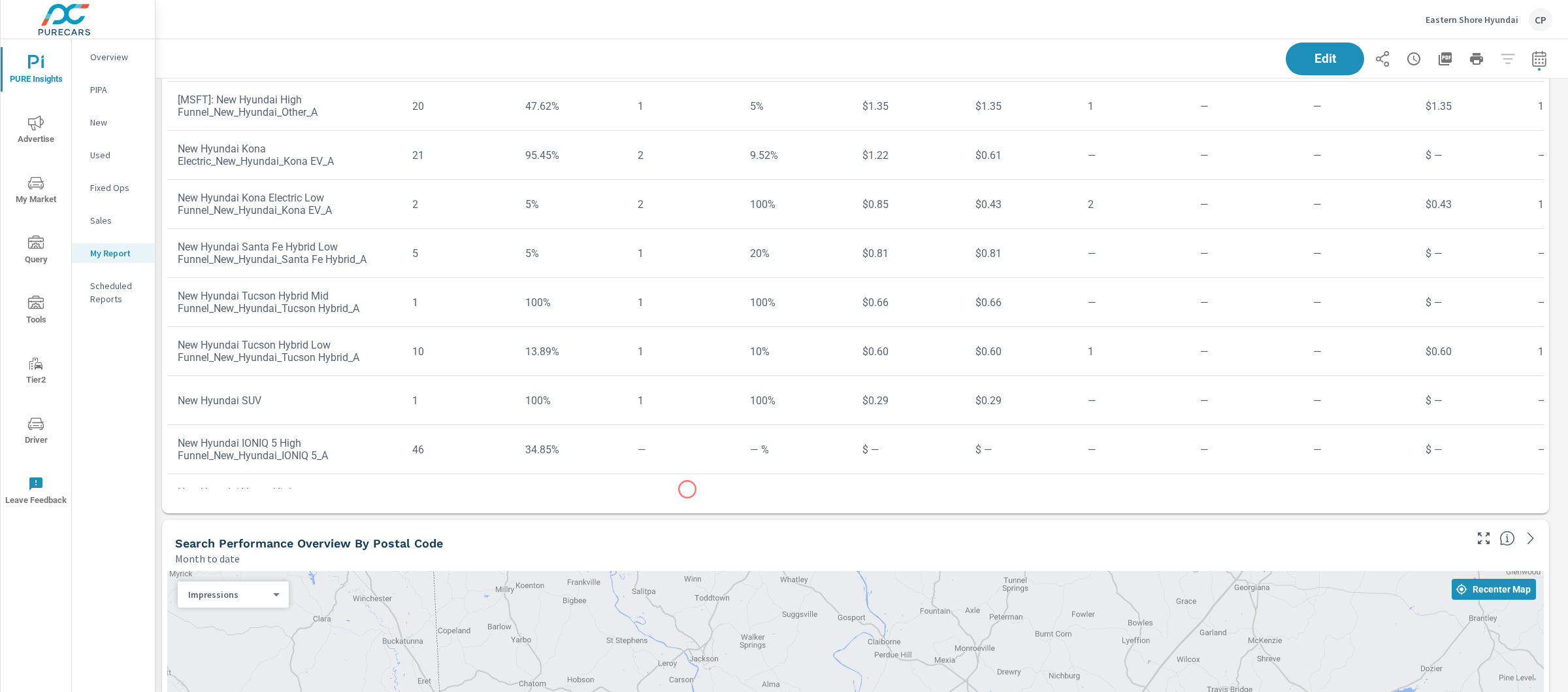
scroll to position [2801, 0]
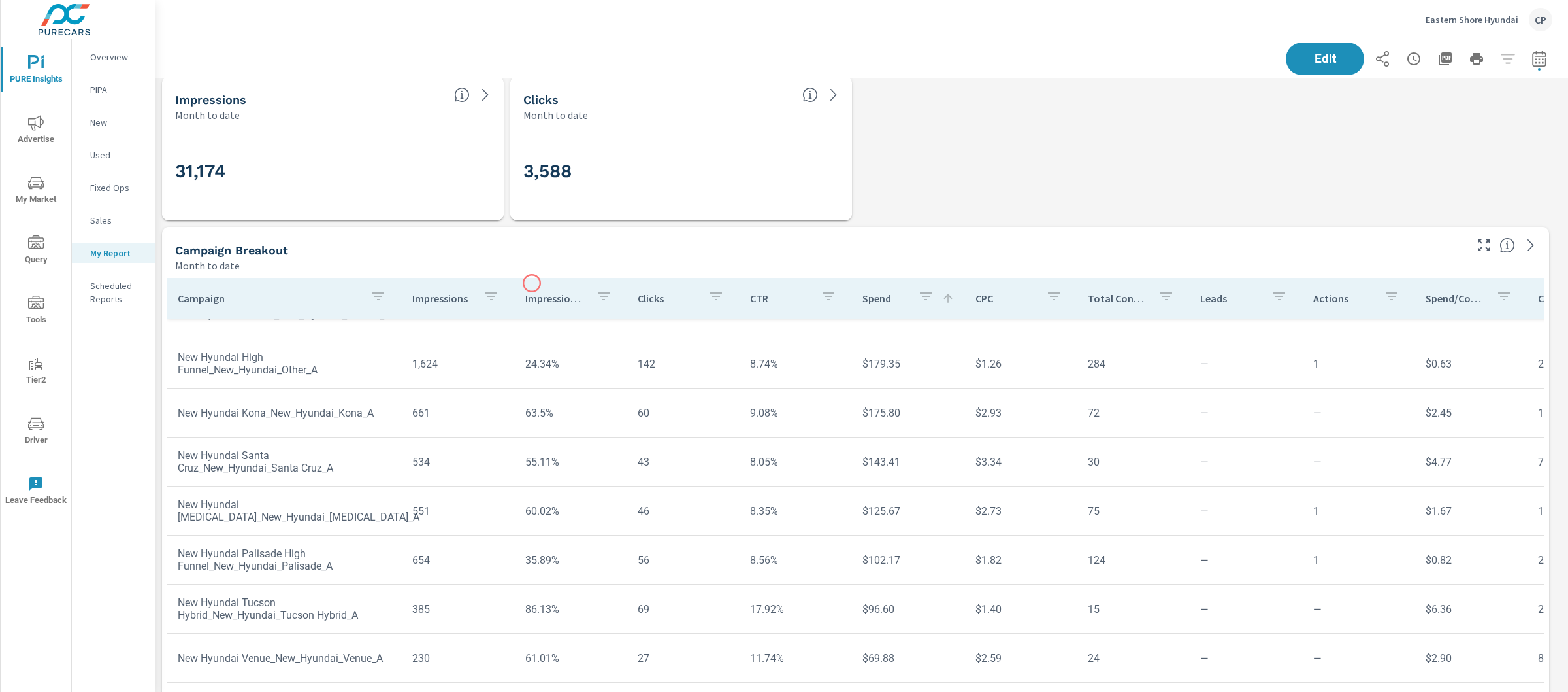
scroll to position [512, 0]
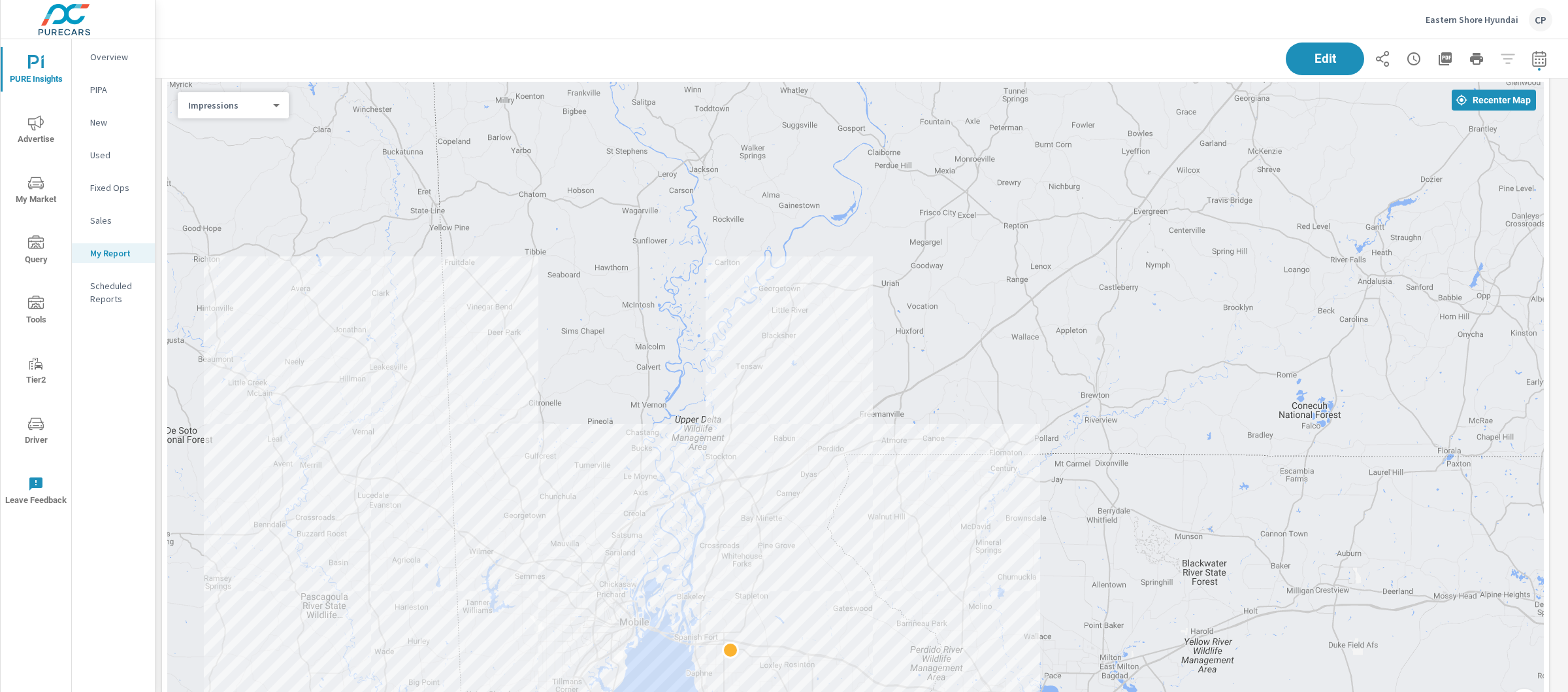
scroll to position [3115, 0]
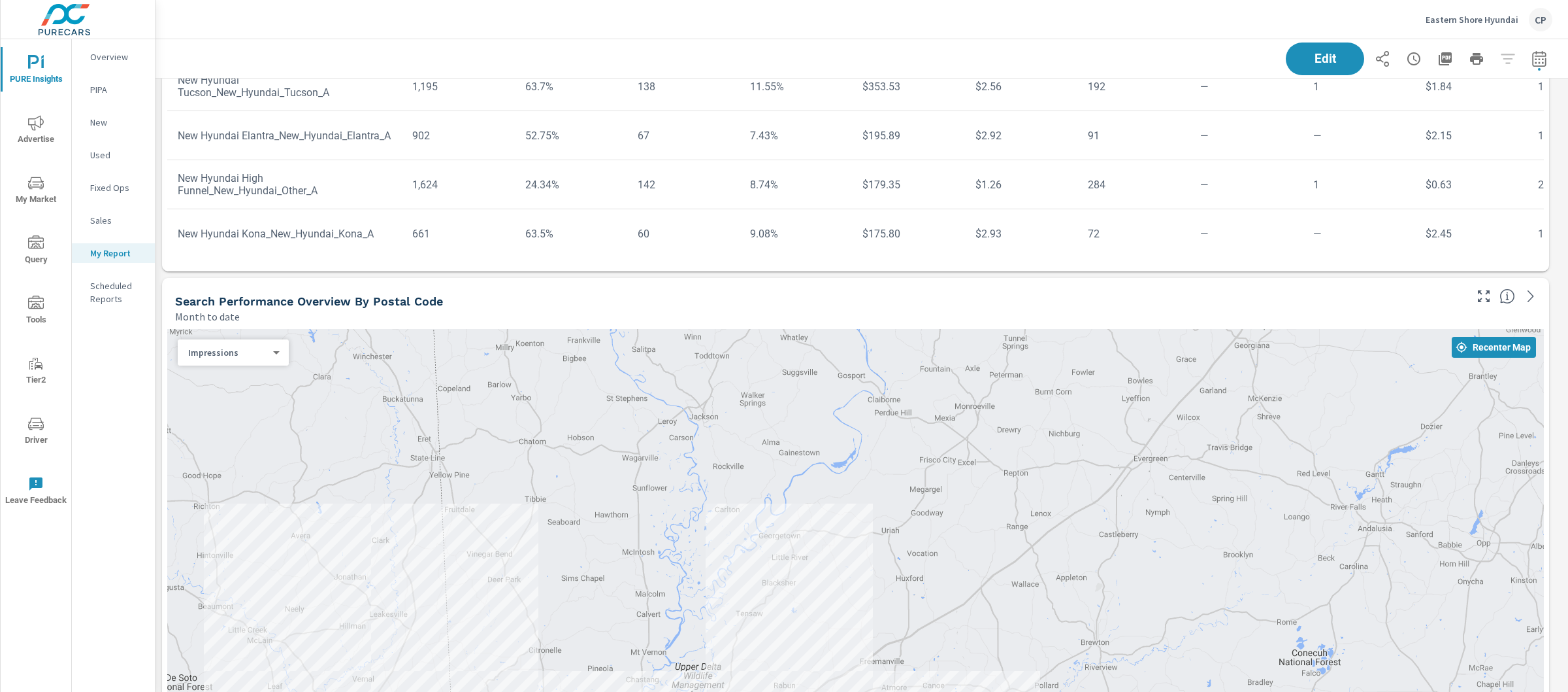
click at [35, 129] on icon "nav menu" at bounding box center [36, 123] width 16 height 16
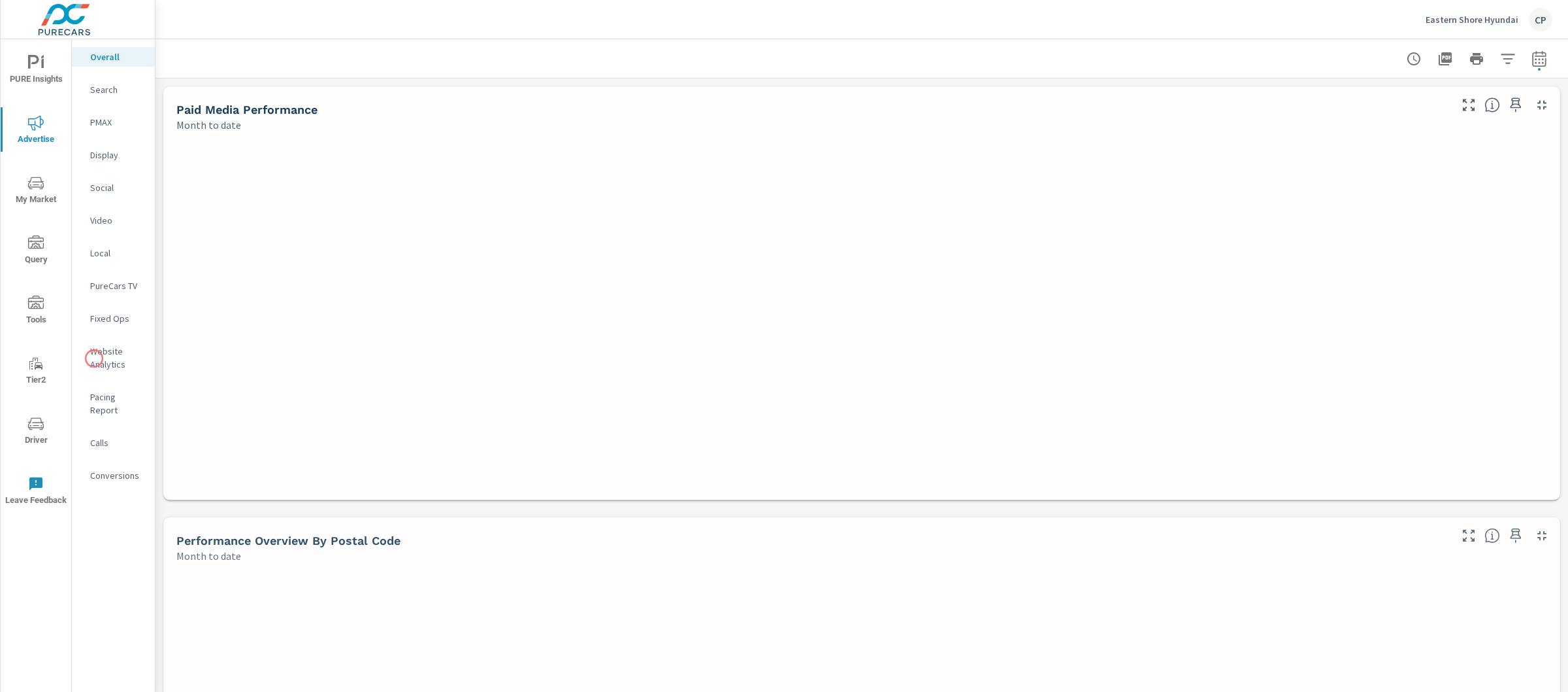
click at [94, 358] on p "Website Analytics" at bounding box center [118, 358] width 54 height 26
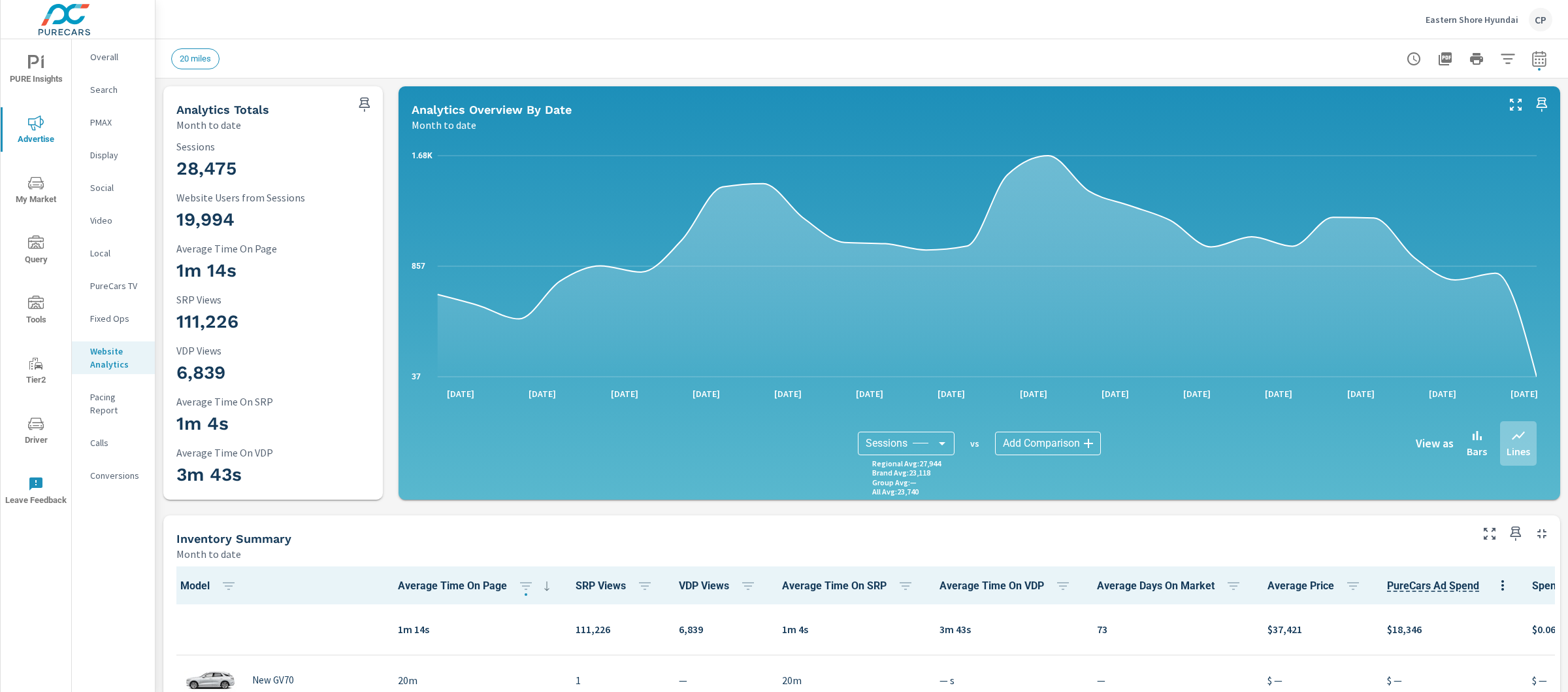
click at [49, 76] on span "PURE Insights" at bounding box center [36, 71] width 63 height 32
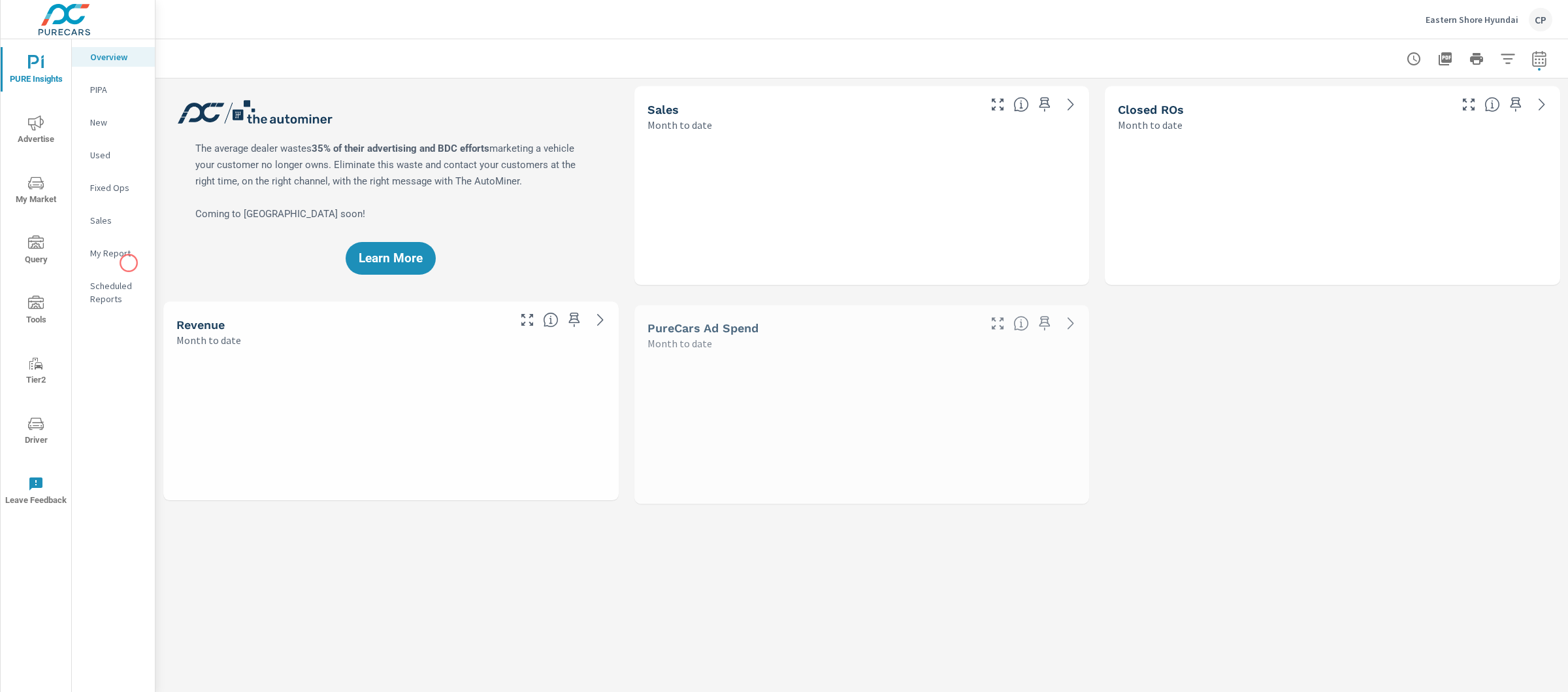
click at [129, 263] on nav "Overview PIPA New Used Fixed Ops Sales My Report Scheduled Reports" at bounding box center [114, 183] width 83 height 288
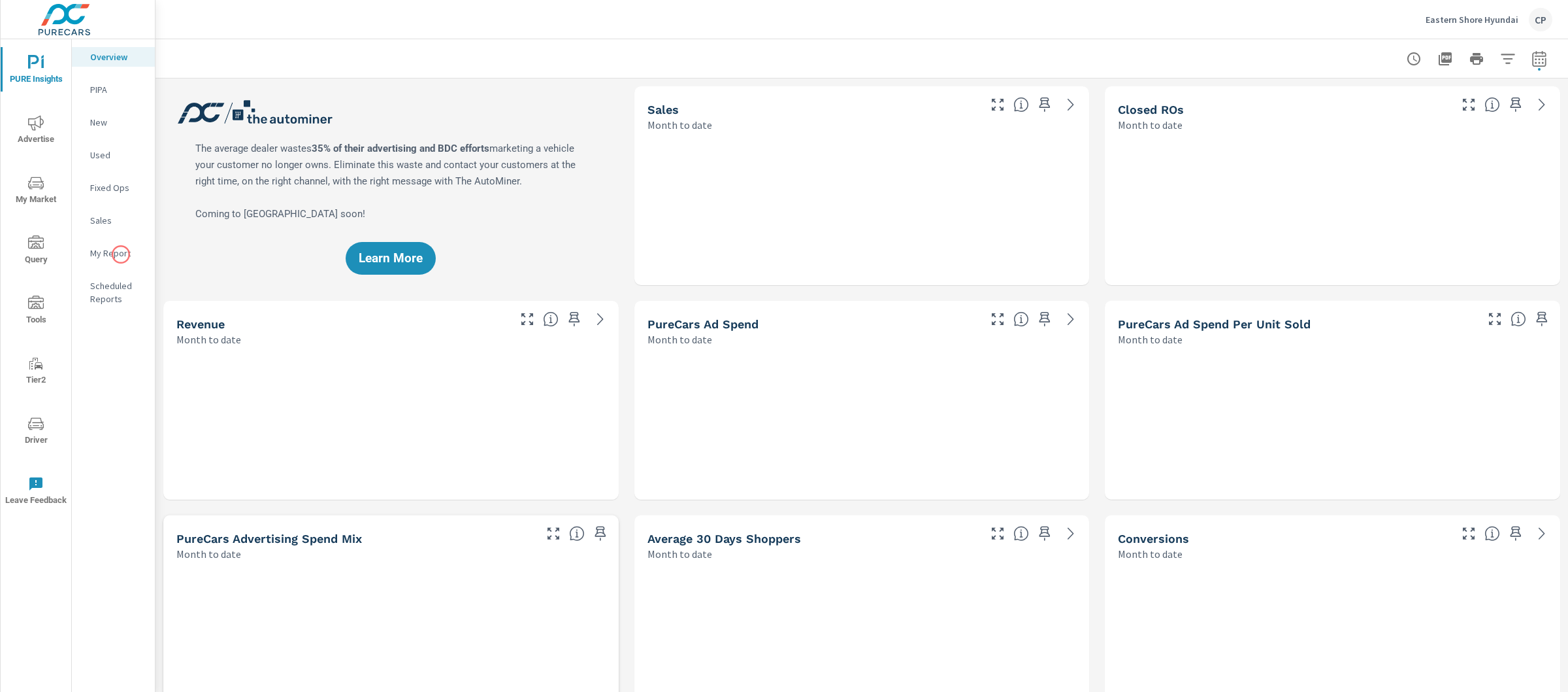
click at [120, 253] on p "My Report" at bounding box center [118, 253] width 54 height 13
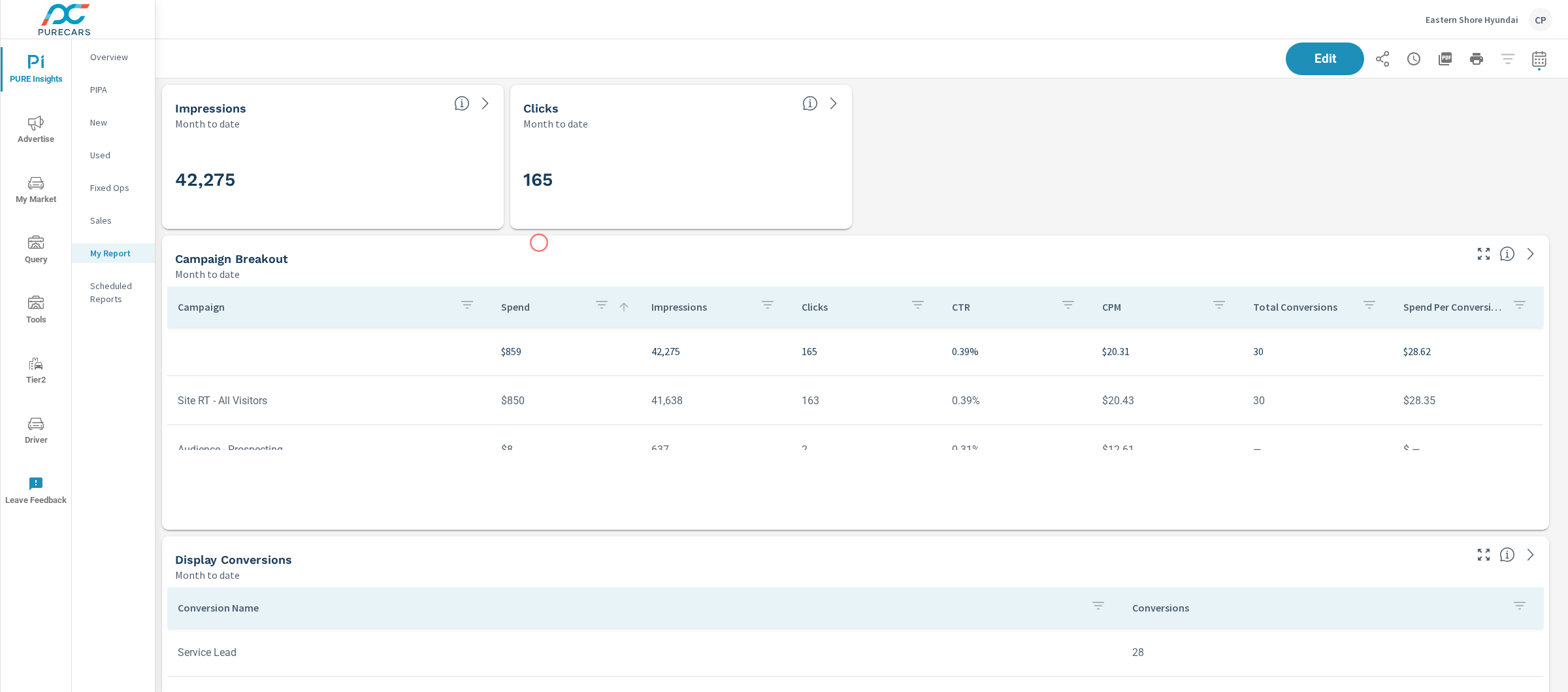
scroll to position [5294, 1426]
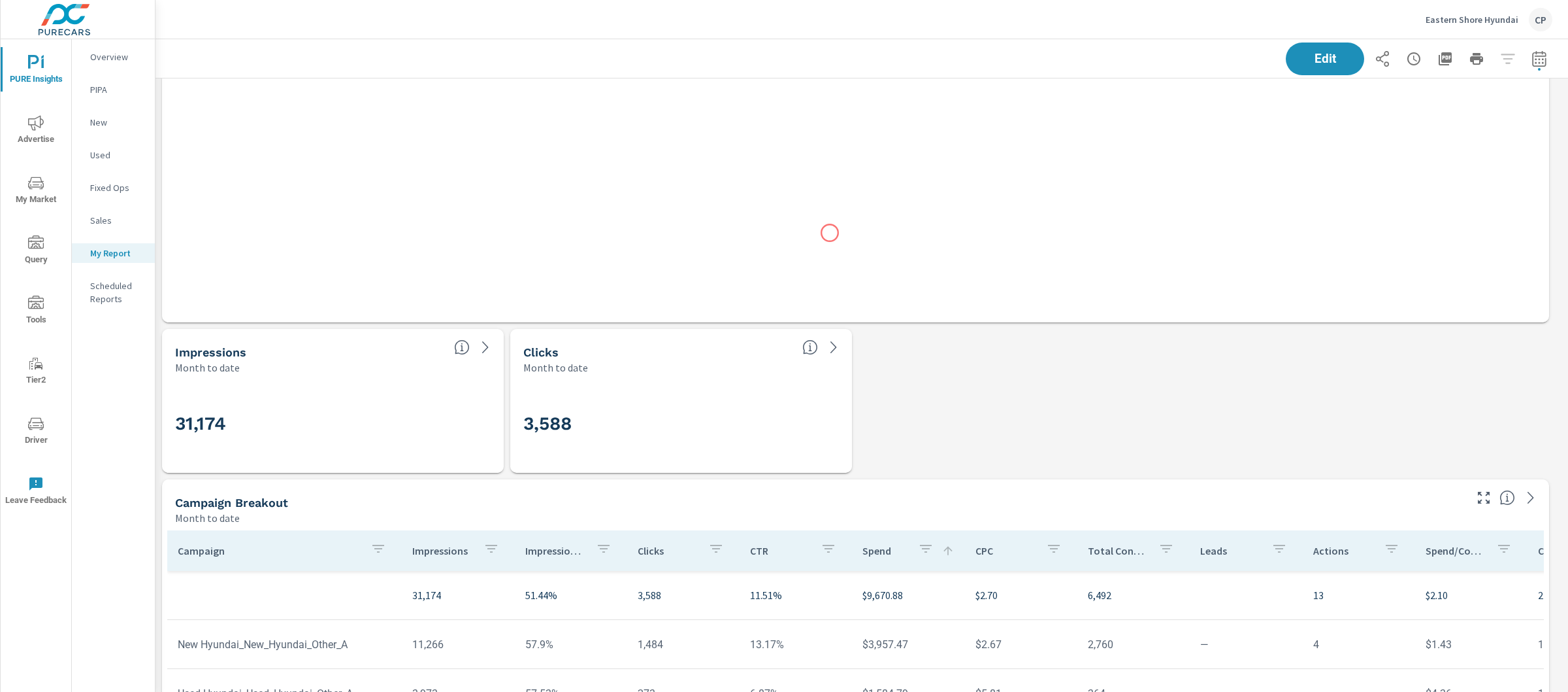
scroll to position [3006, 0]
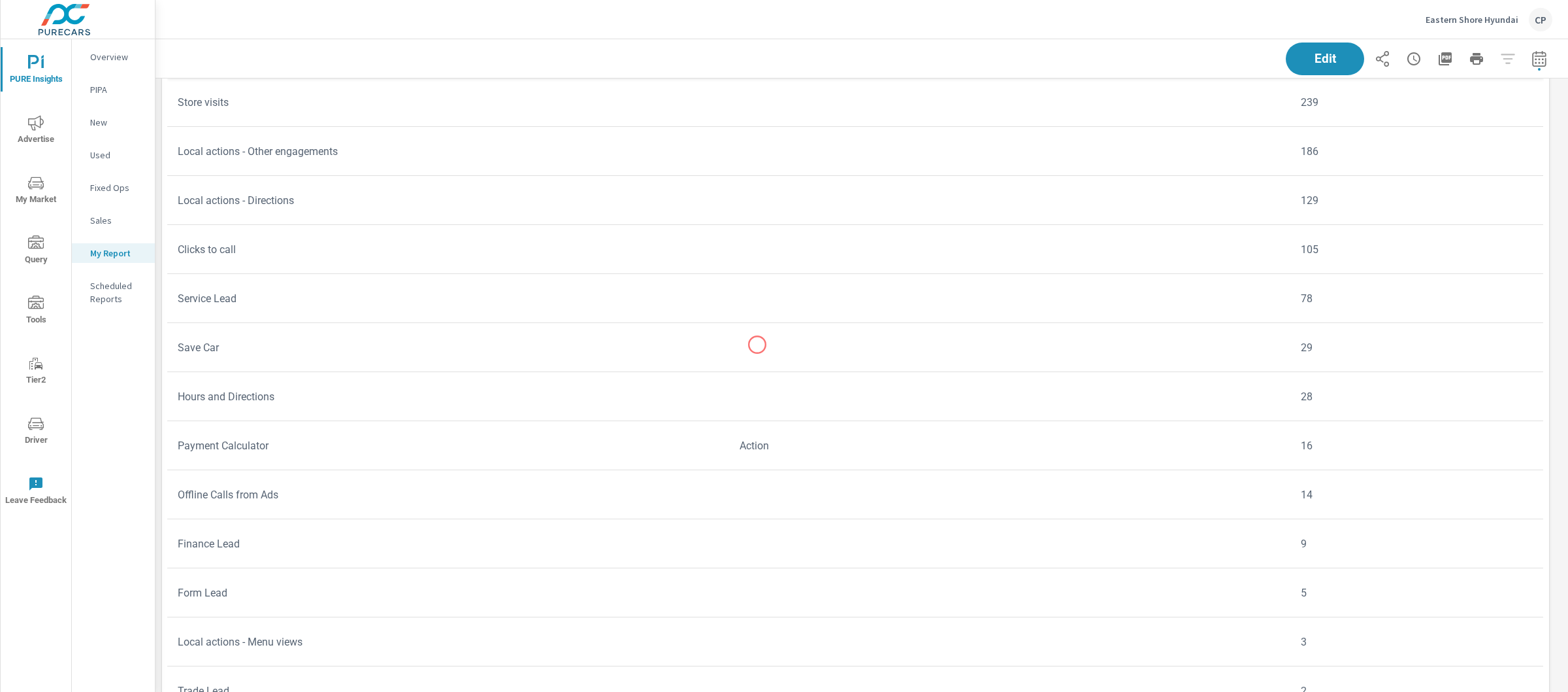
scroll to position [4015, 0]
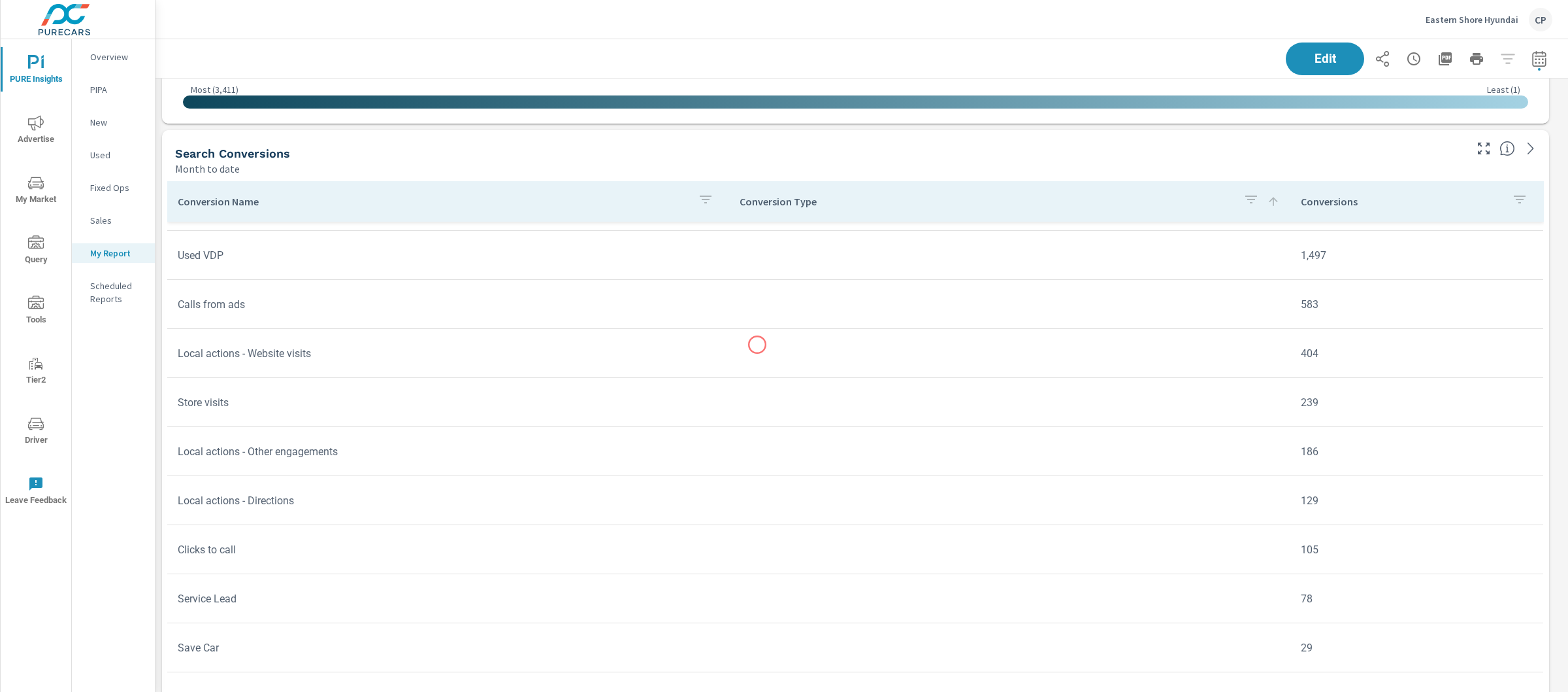
scroll to position [43, 0]
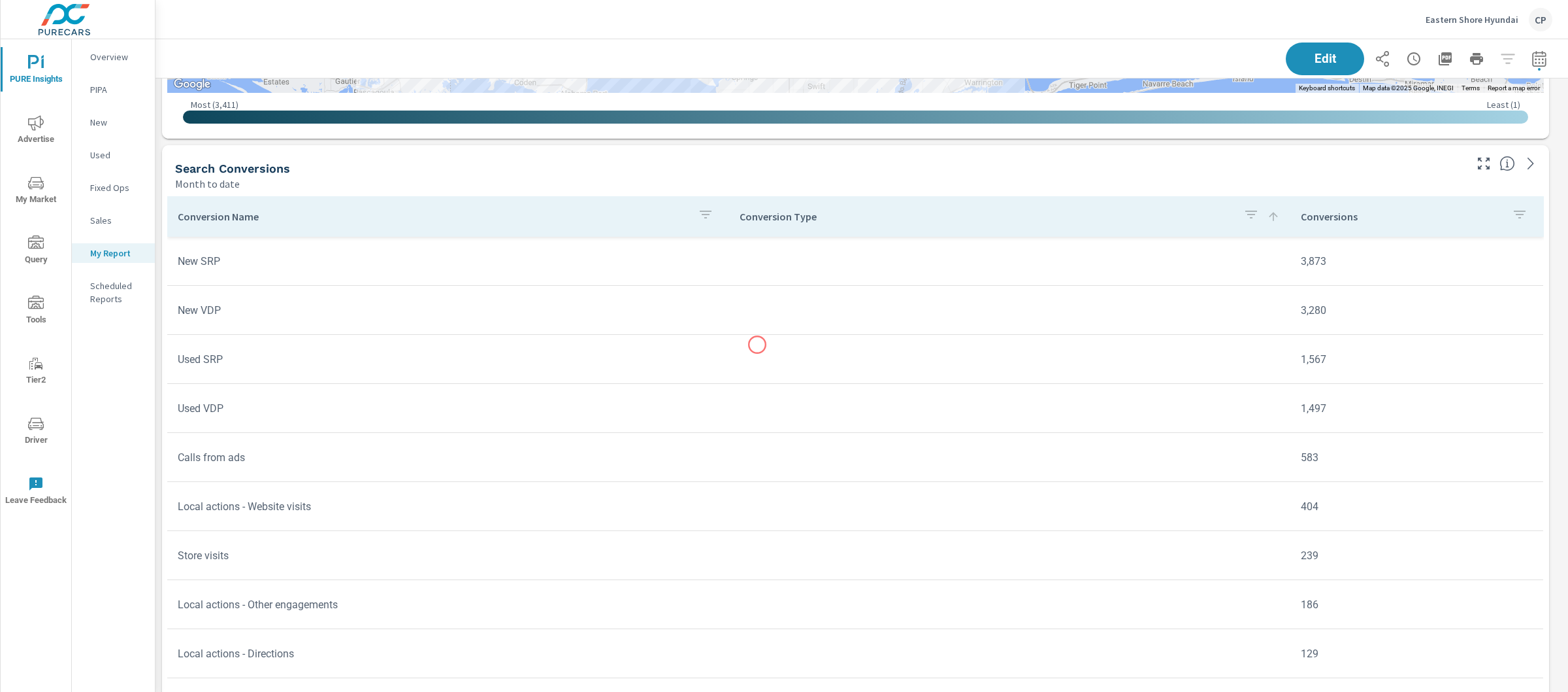
scroll to position [3999, 0]
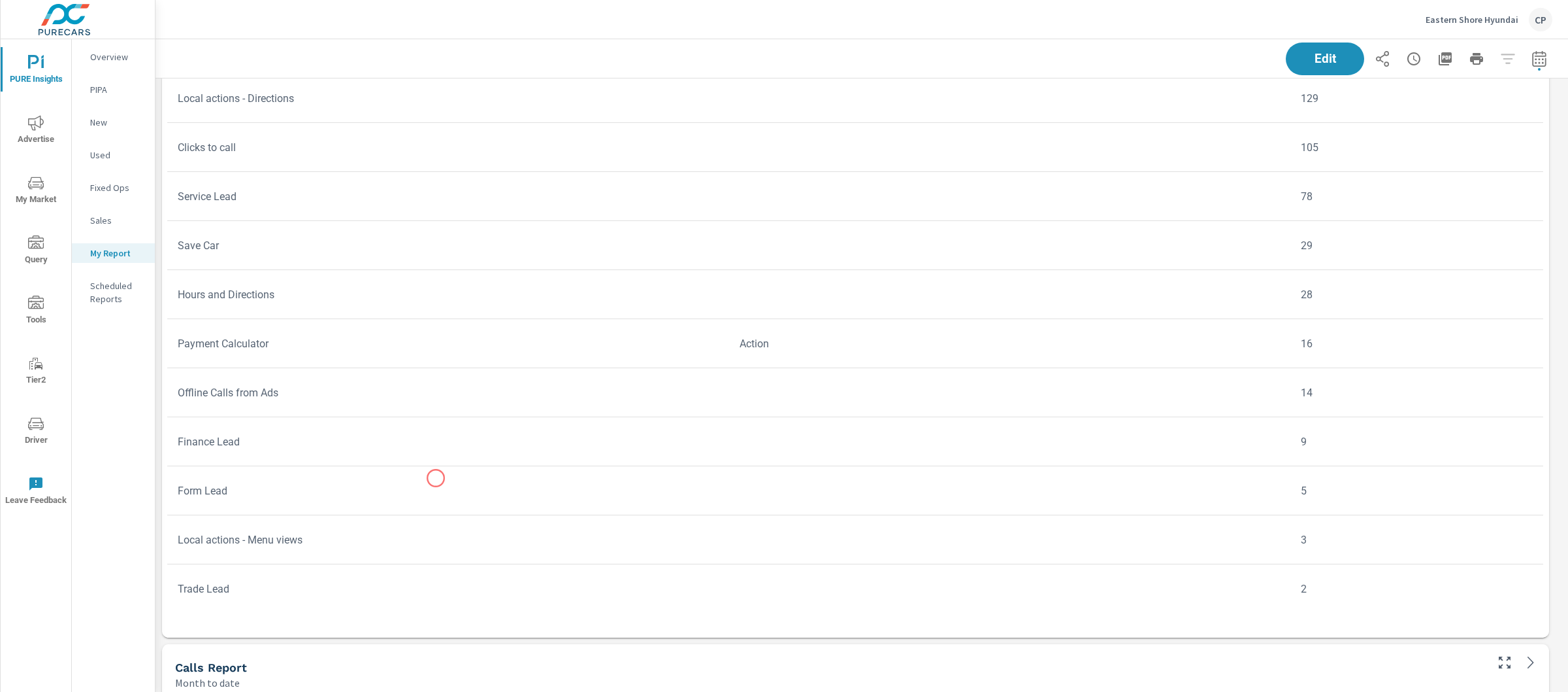
scroll to position [4240, 0]
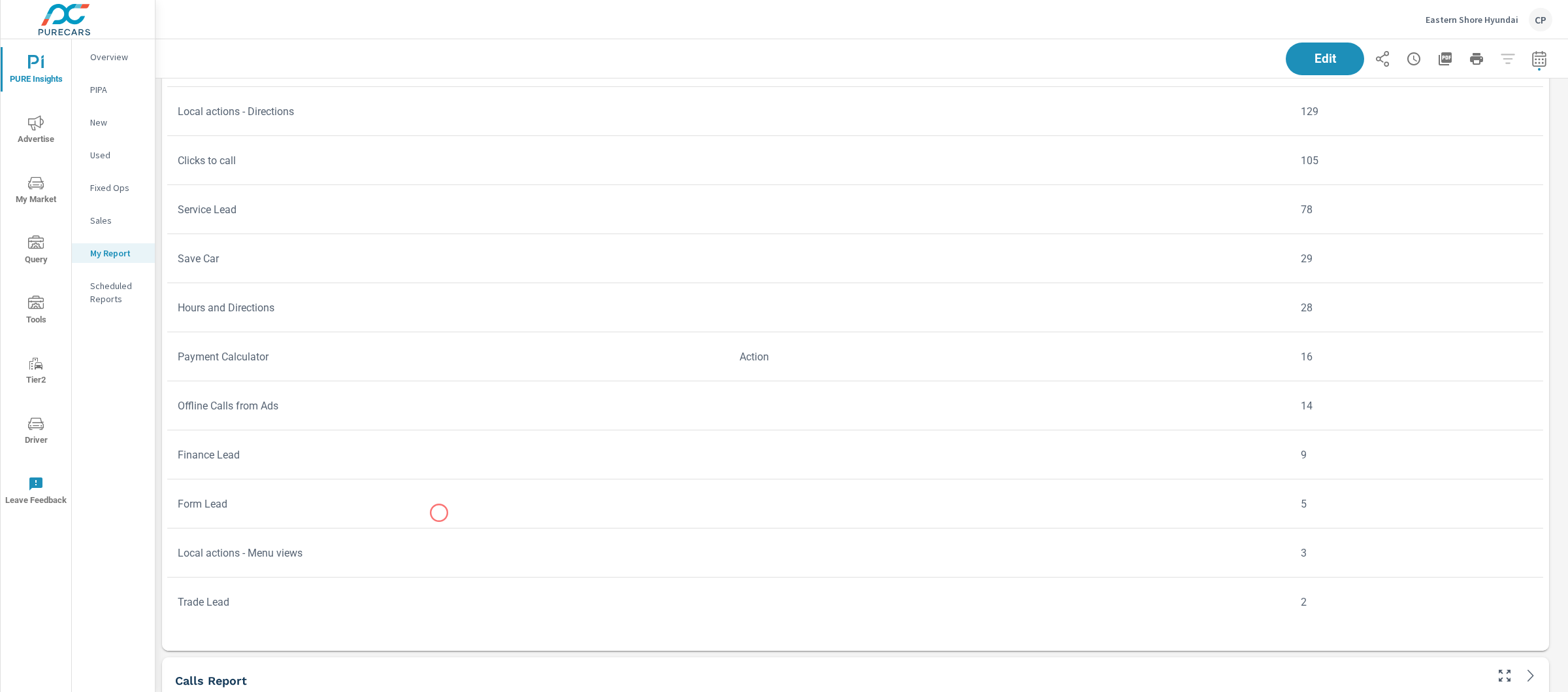
scroll to position [4656, 0]
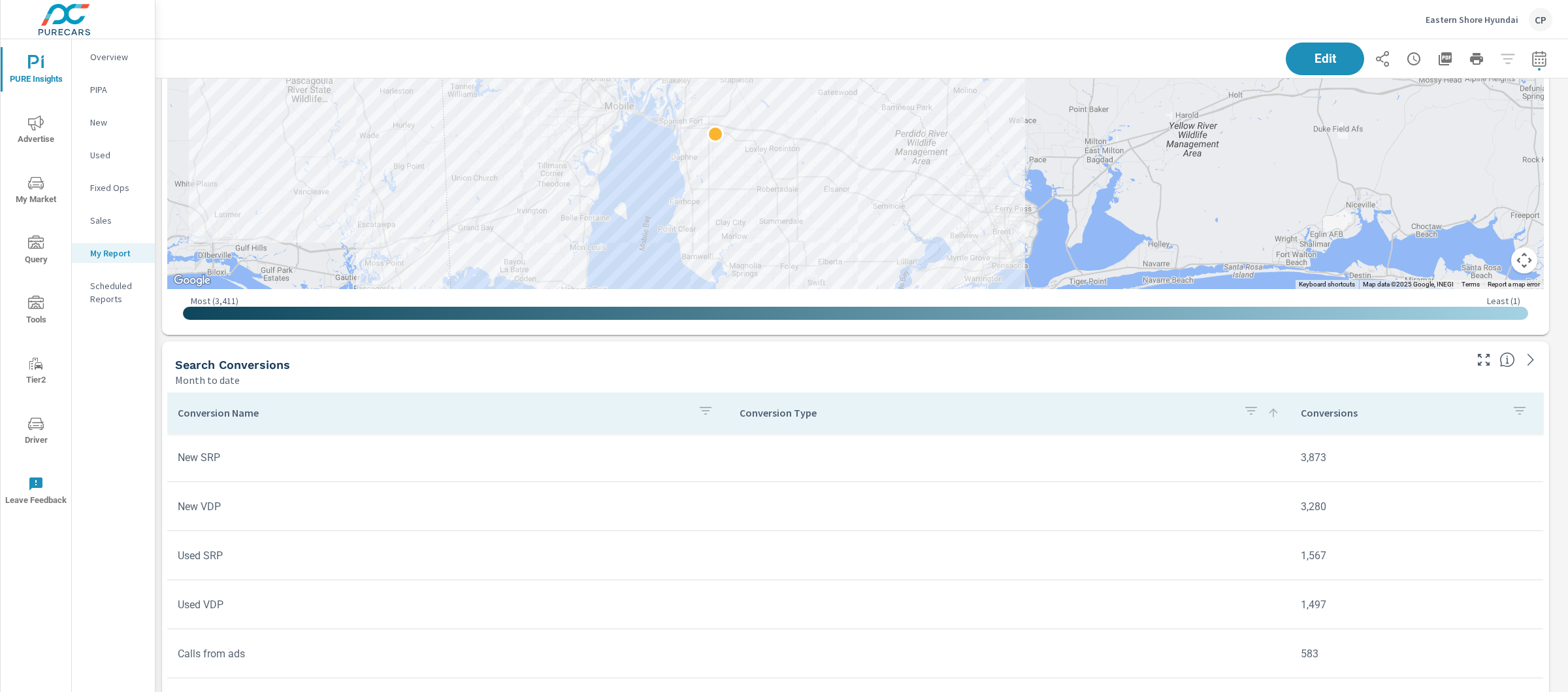
scroll to position [3491, 0]
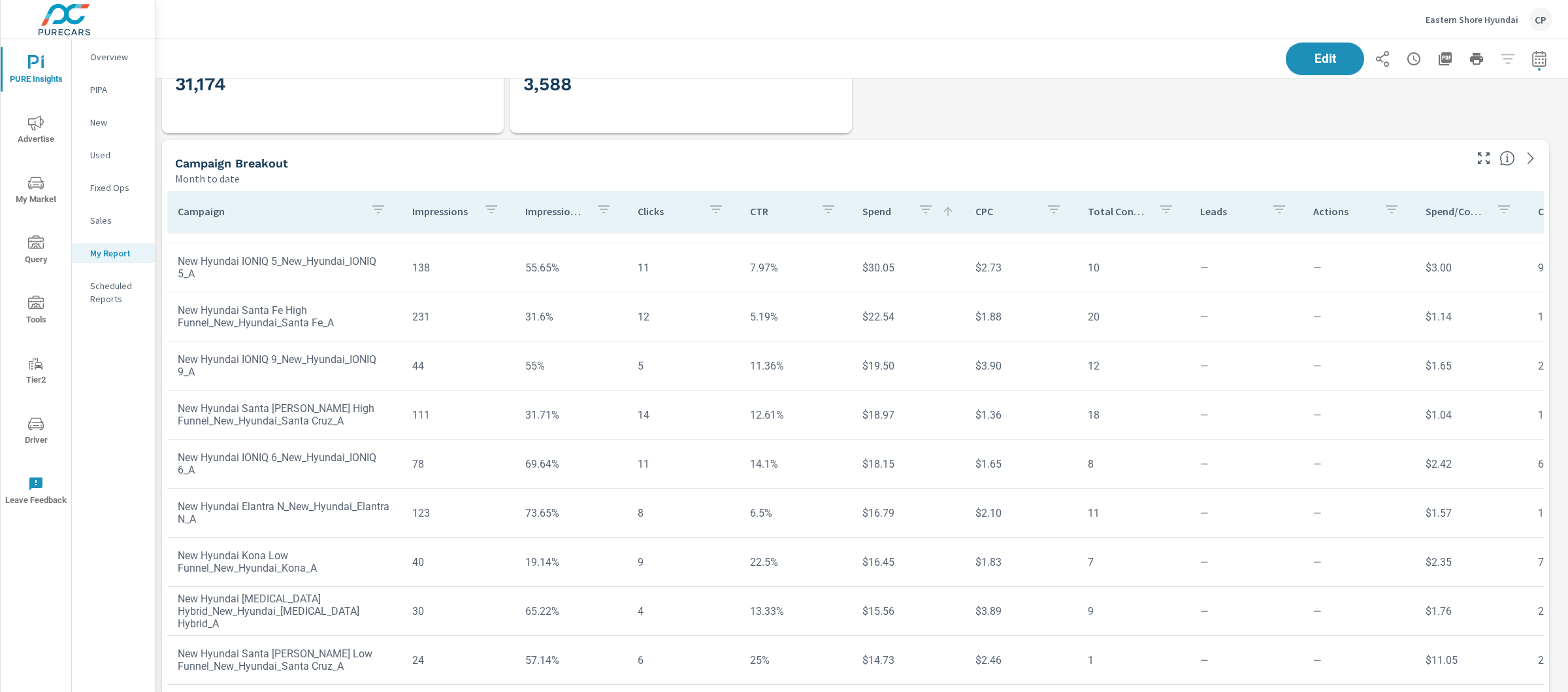
scroll to position [926, 0]
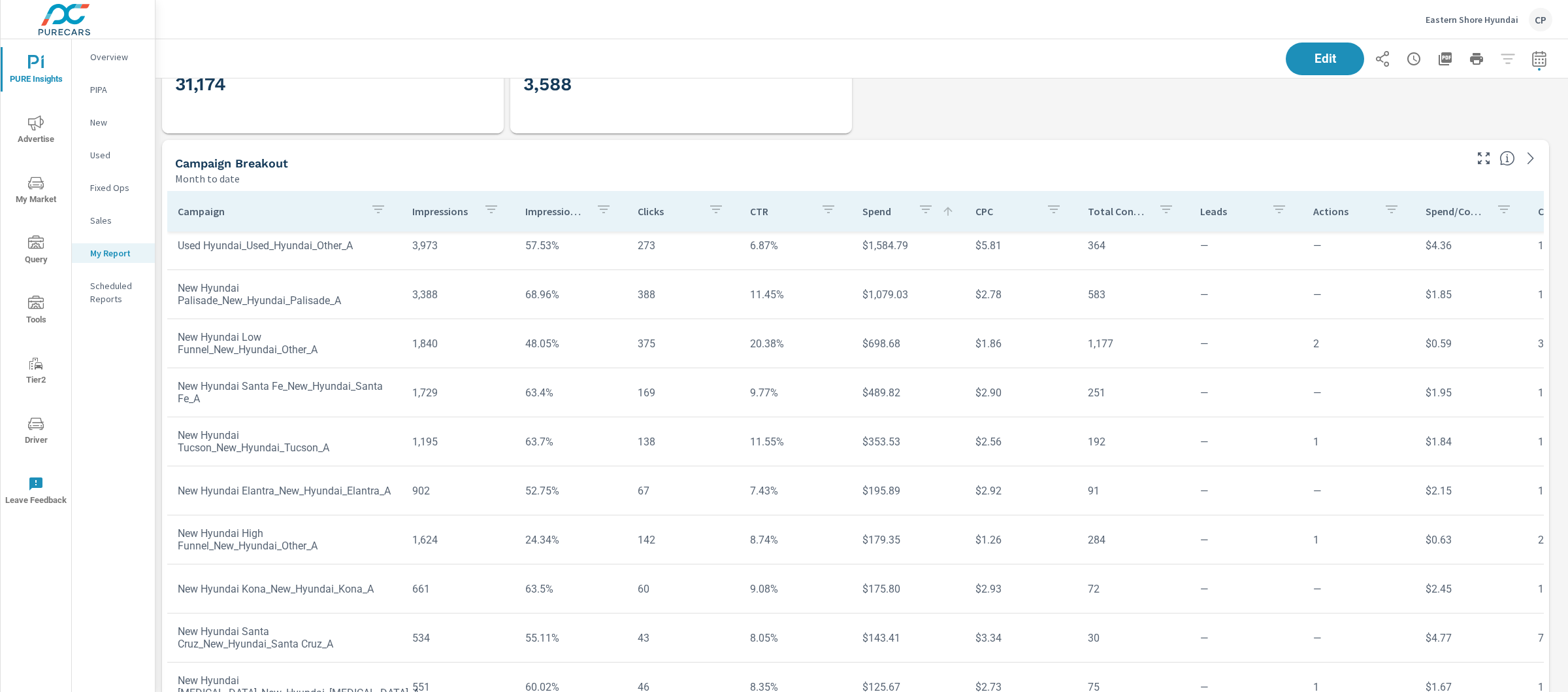
scroll to position [3, 0]
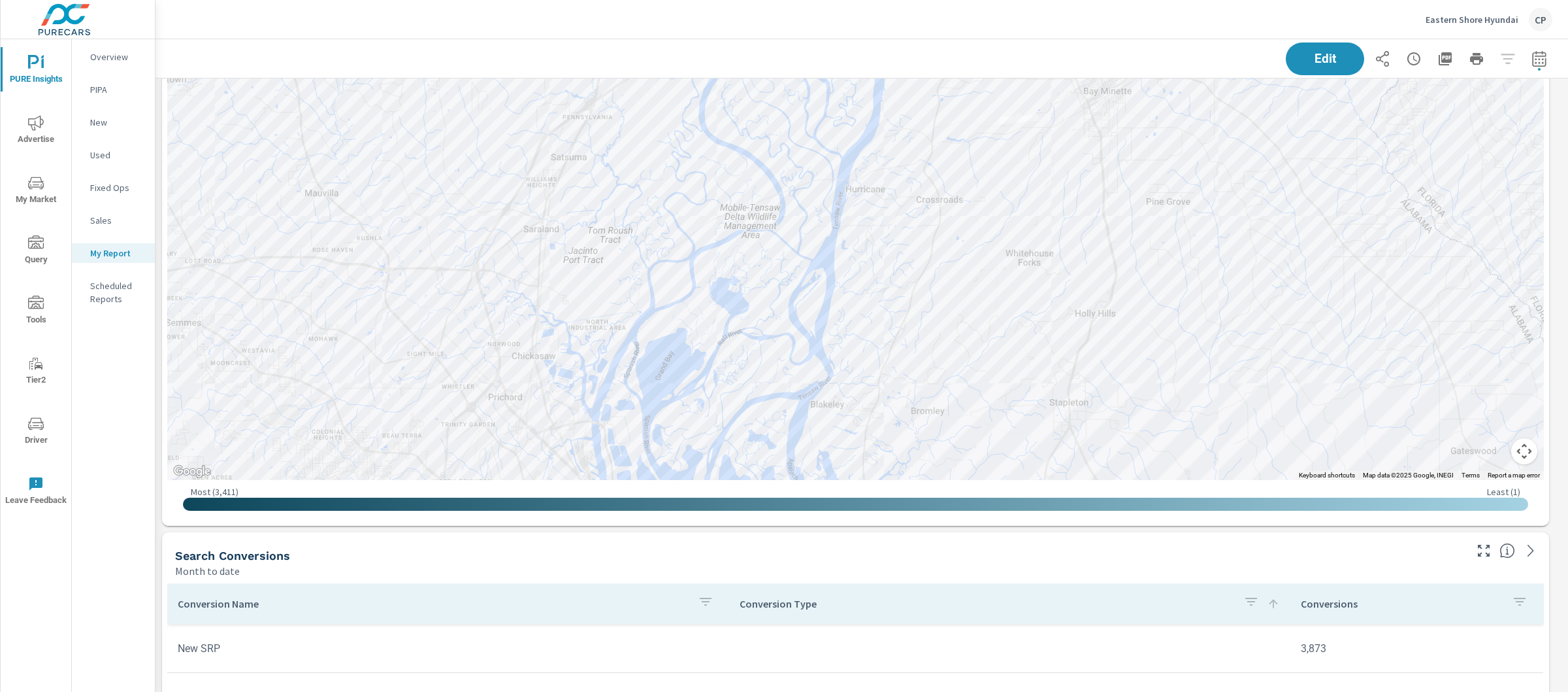
scroll to position [3636, 0]
